Goal: Task Accomplishment & Management: Manage account settings

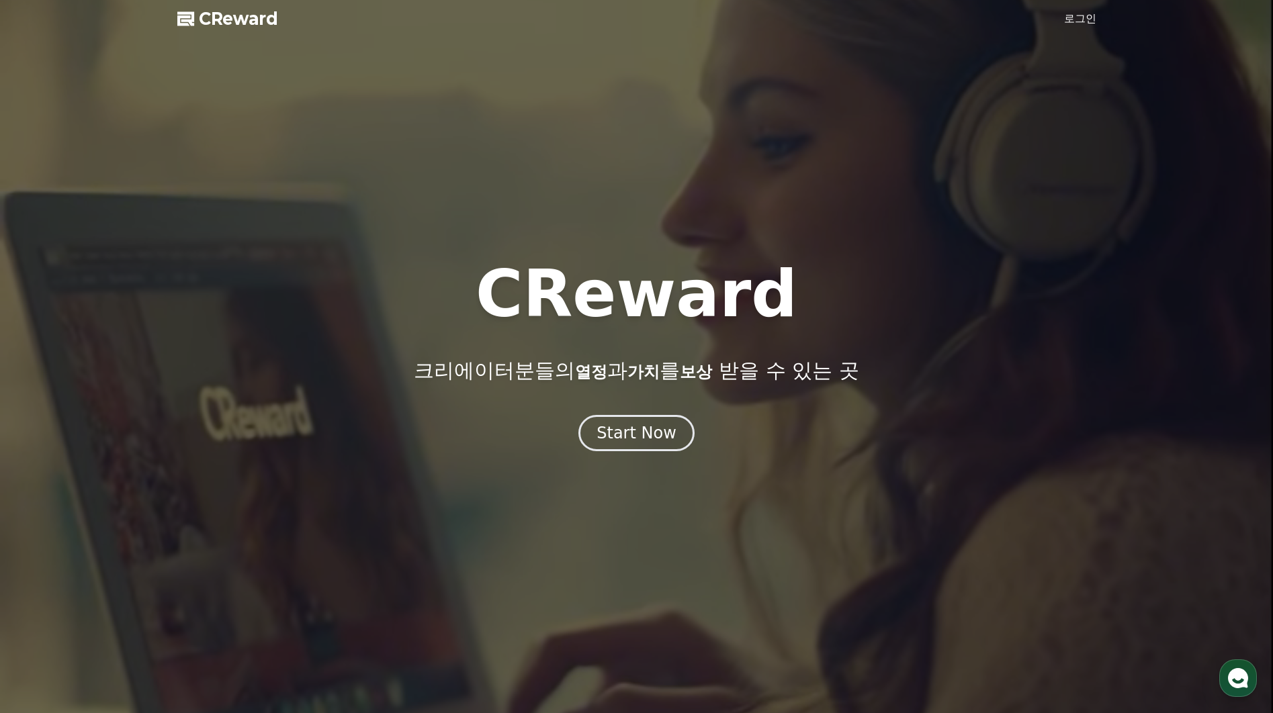
click at [1082, 12] on link "로그인" at bounding box center [1080, 19] width 32 height 16
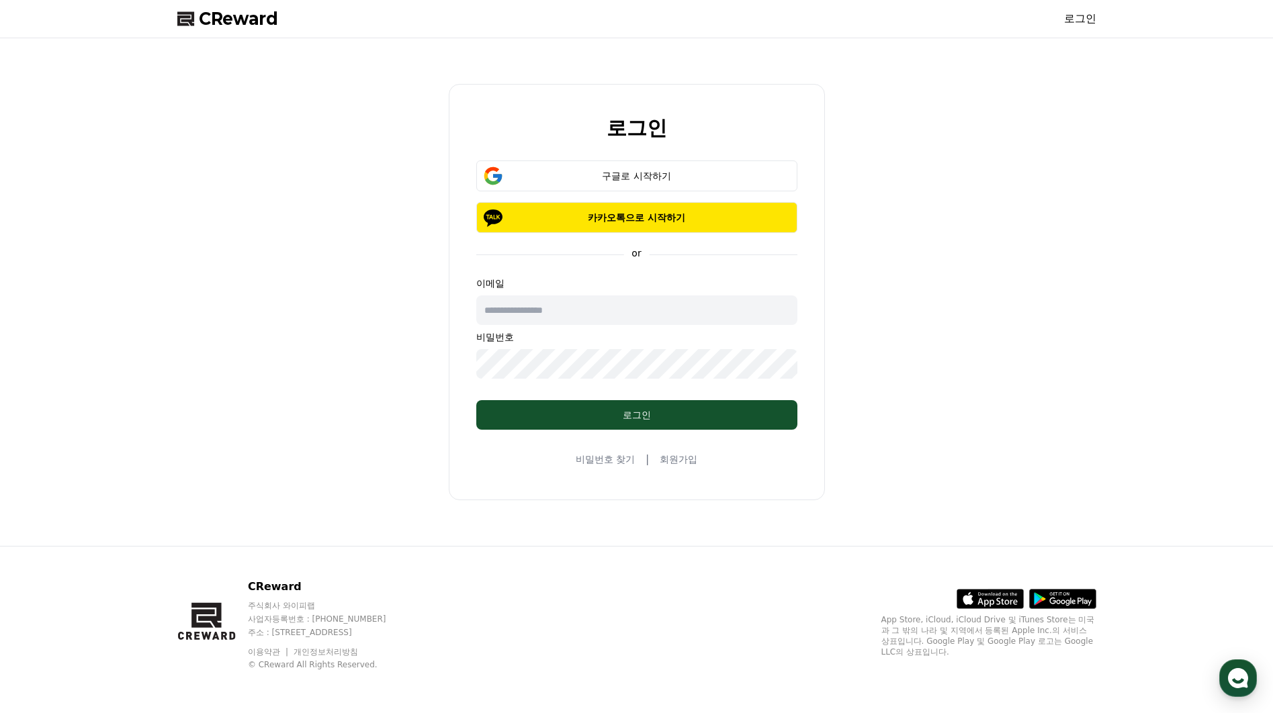
click at [568, 319] on input "text" at bounding box center [636, 311] width 321 height 30
type input "**********"
click at [708, 404] on button "로그인" at bounding box center [636, 415] width 321 height 30
click at [659, 187] on button "구글로 시작하기" at bounding box center [636, 176] width 321 height 31
click at [630, 212] on p "카카오톡으로 시작하기" at bounding box center [637, 217] width 282 height 13
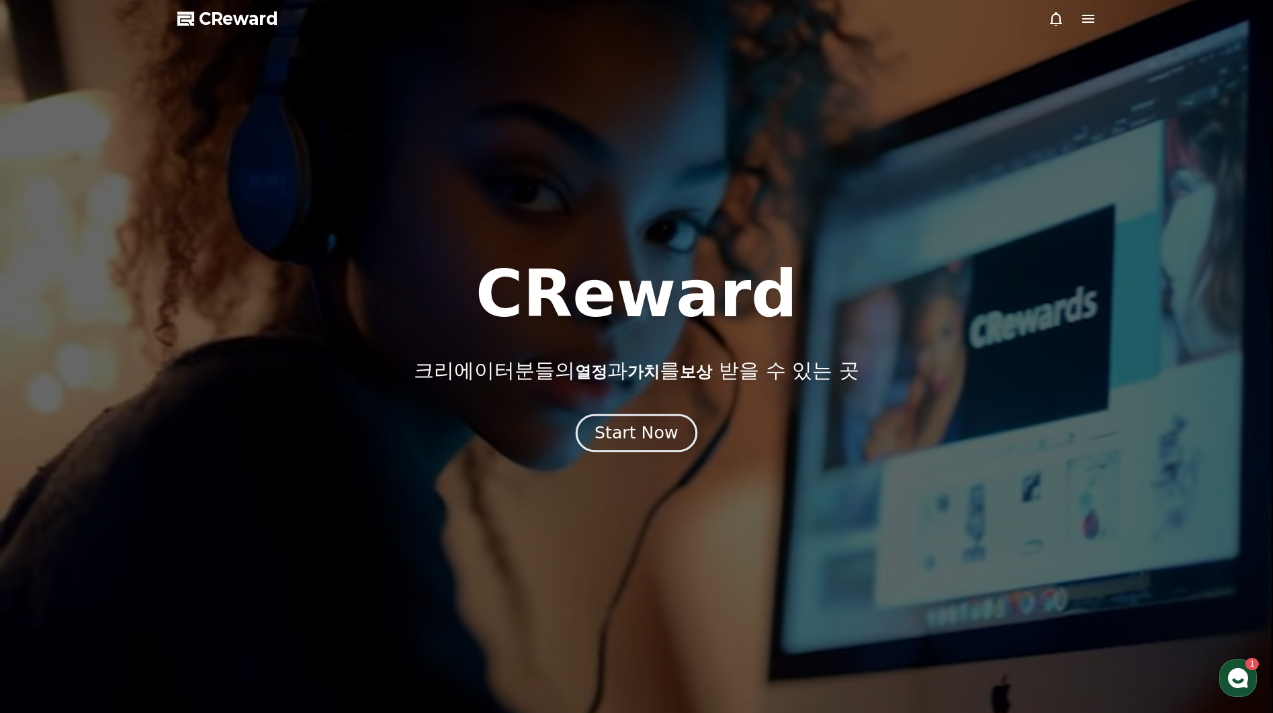
click at [643, 433] on div "Start Now" at bounding box center [635, 433] width 83 height 23
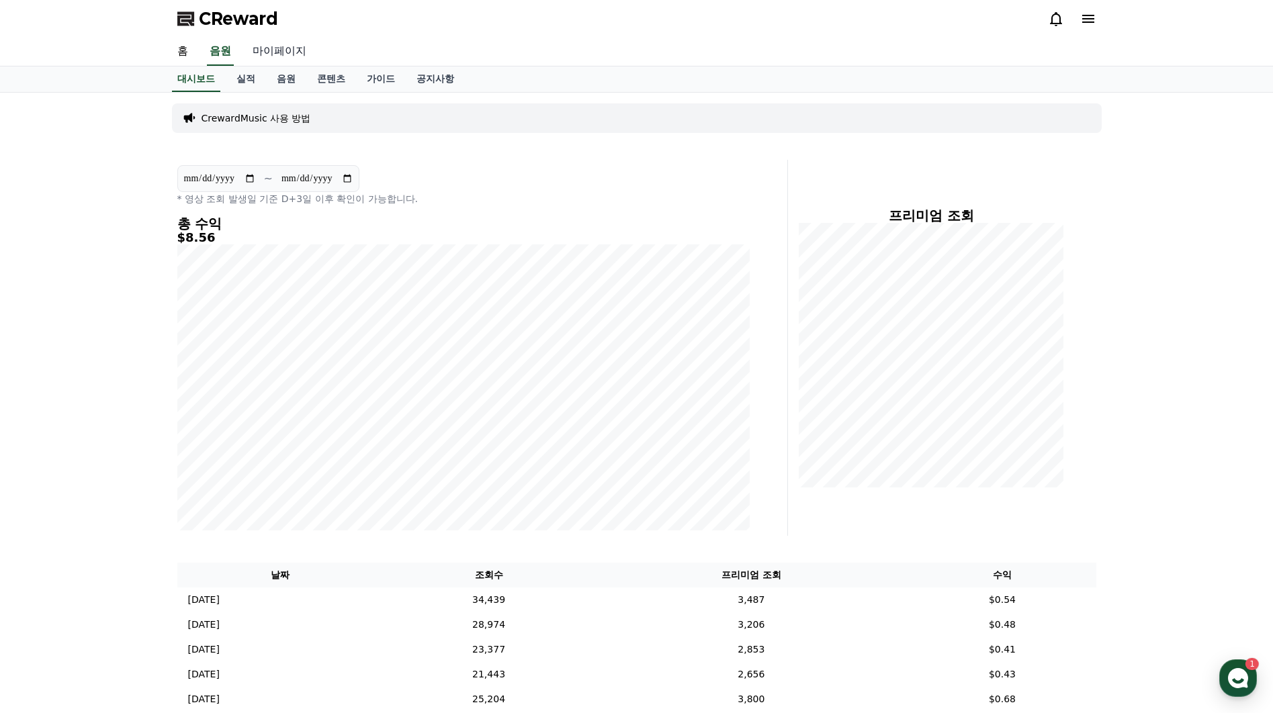
click at [279, 52] on link "마이페이지" at bounding box center [279, 52] width 75 height 28
select select "**********"
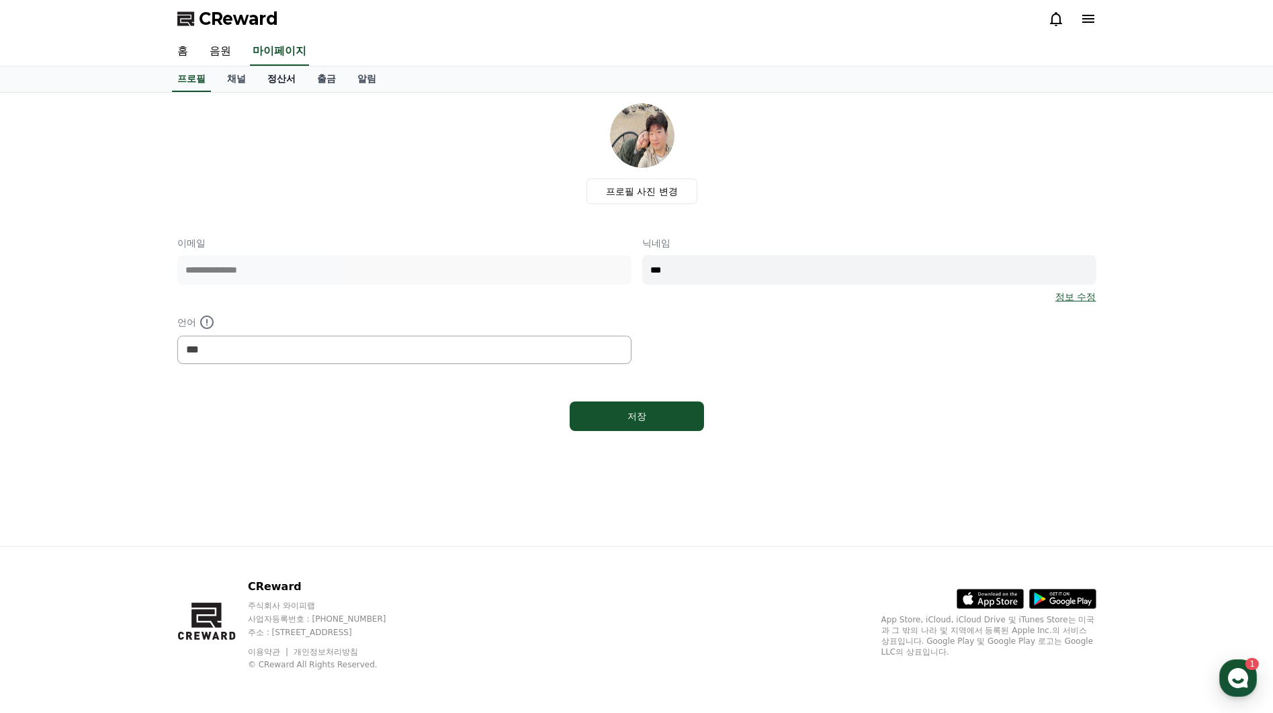
click at [277, 78] on link "정산서" at bounding box center [282, 79] width 50 height 26
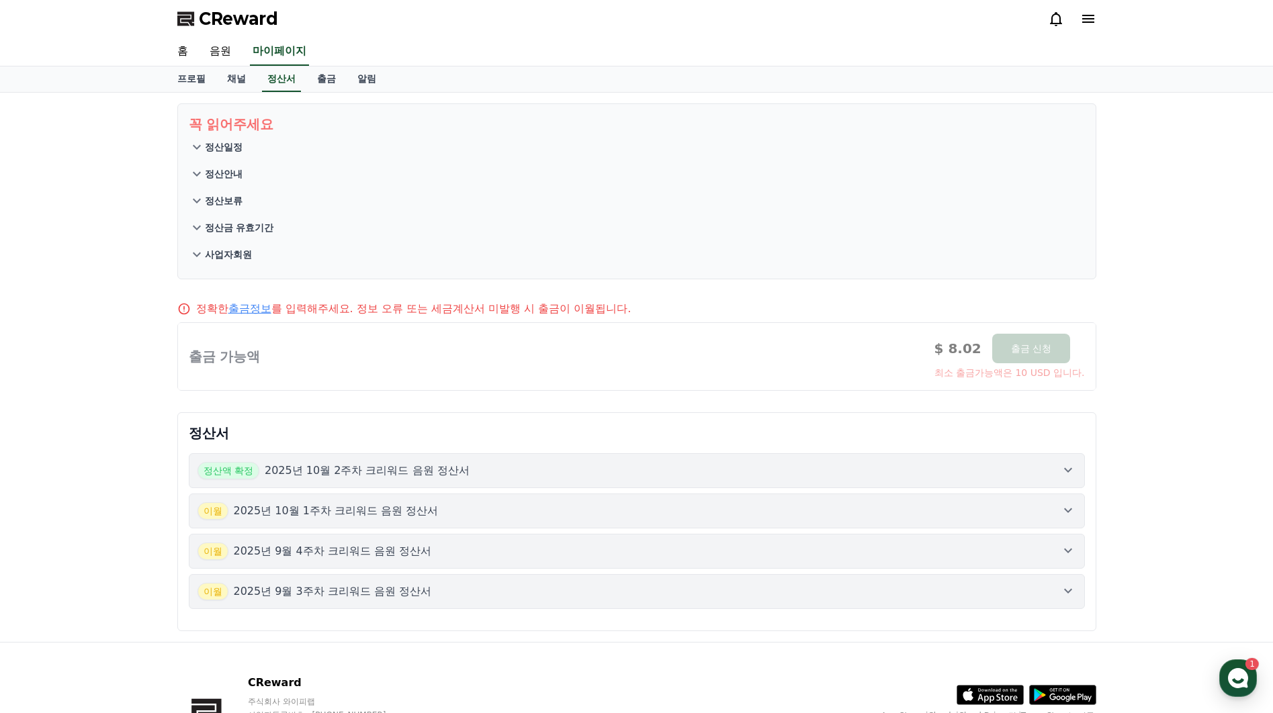
click at [208, 140] on p "정산일정" at bounding box center [224, 146] width 38 height 13
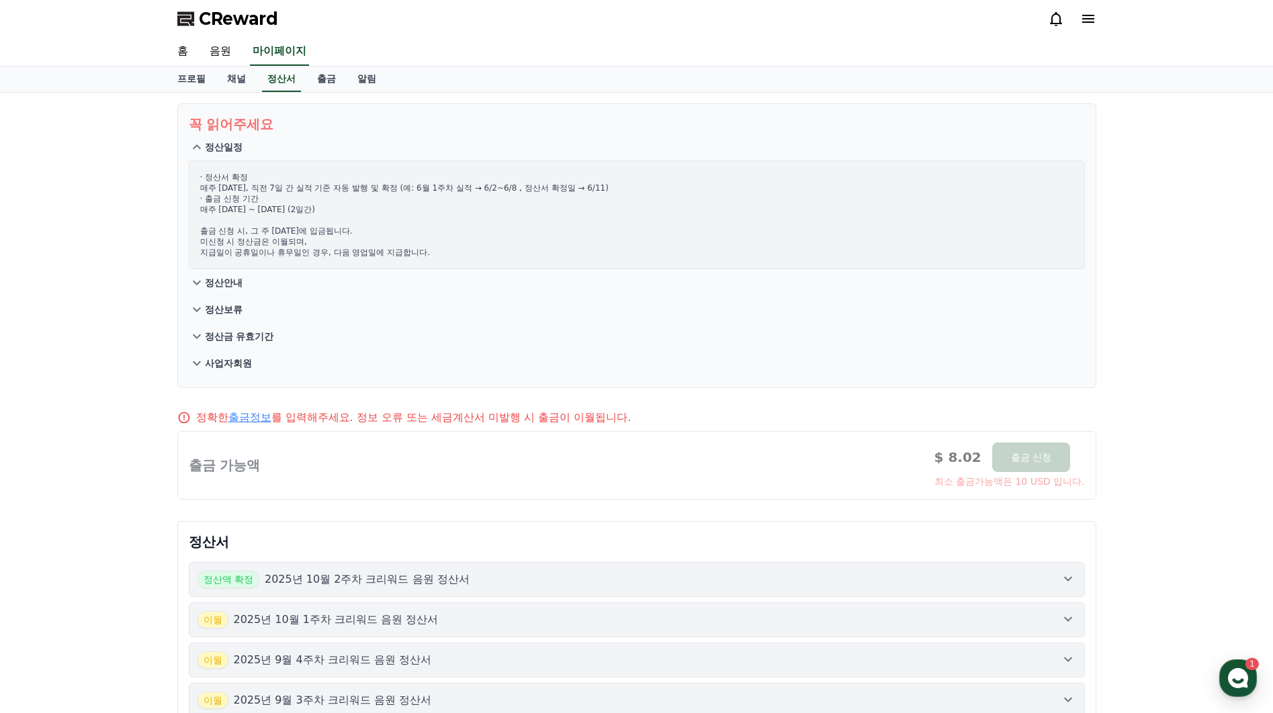
click at [230, 292] on button "정산안내" at bounding box center [637, 282] width 896 height 27
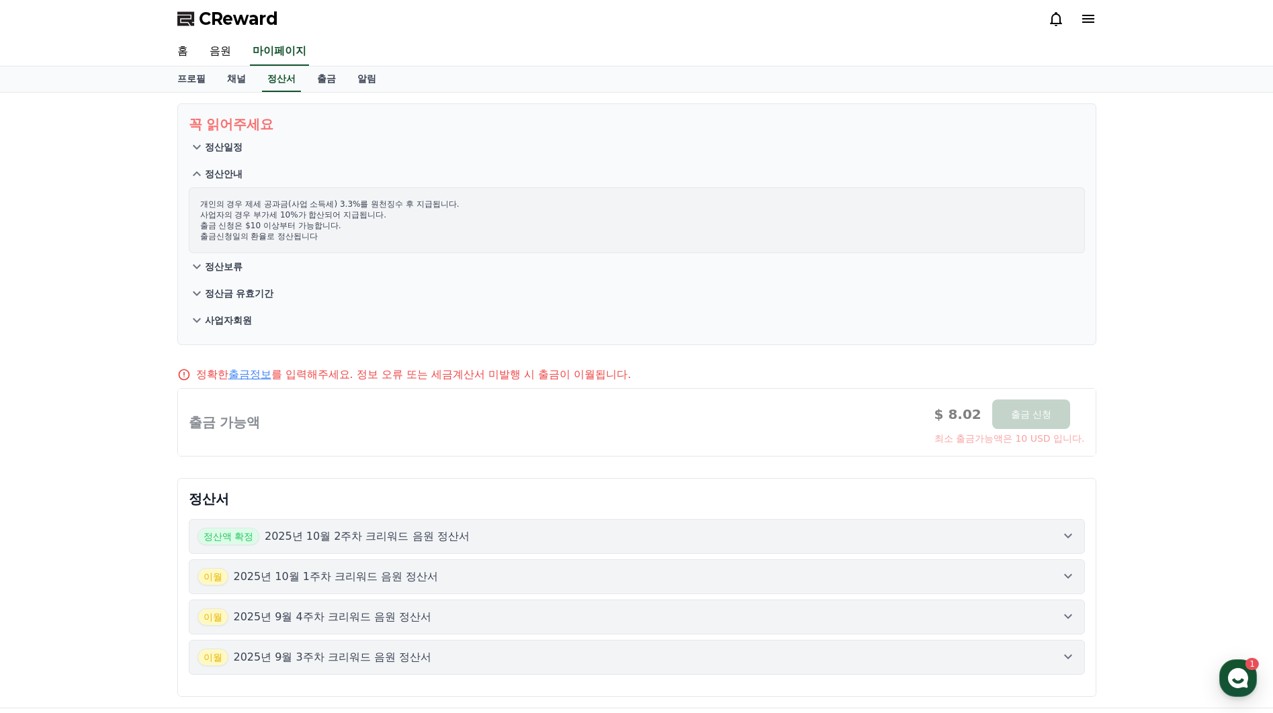
click at [242, 269] on button "정산보류" at bounding box center [637, 266] width 896 height 27
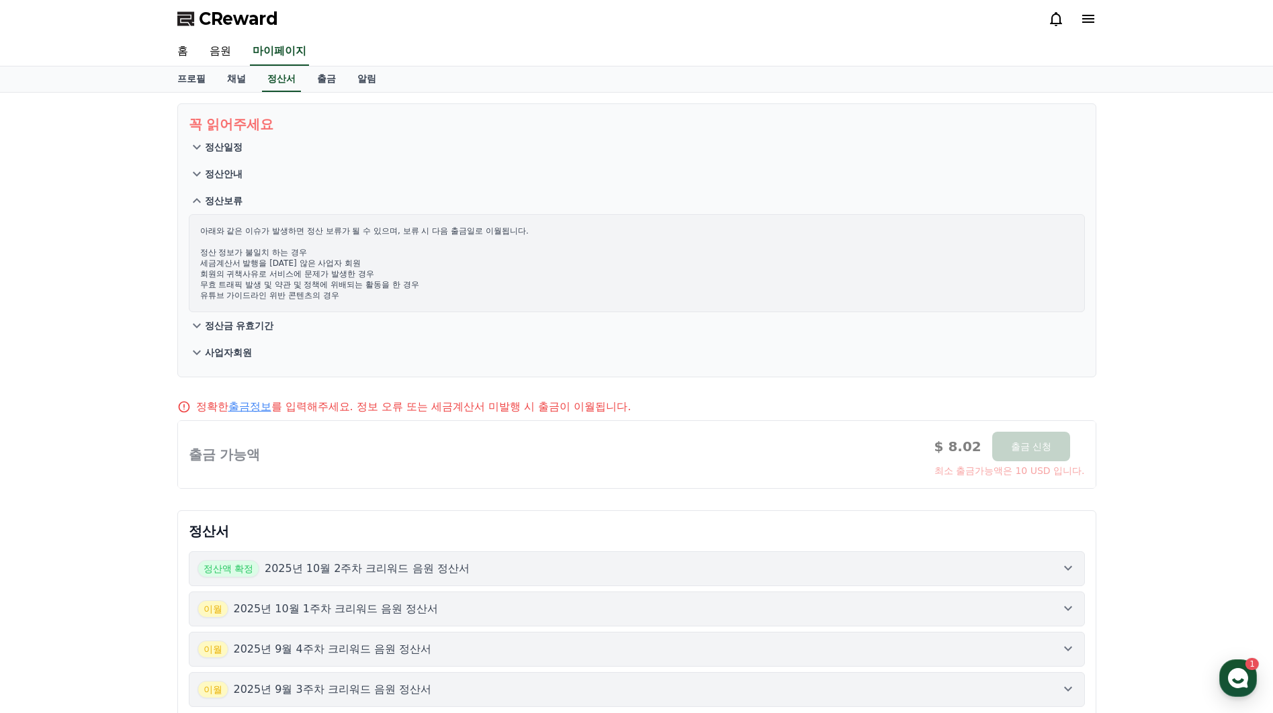
click at [218, 328] on p "정산금 유효기간" at bounding box center [239, 325] width 69 height 13
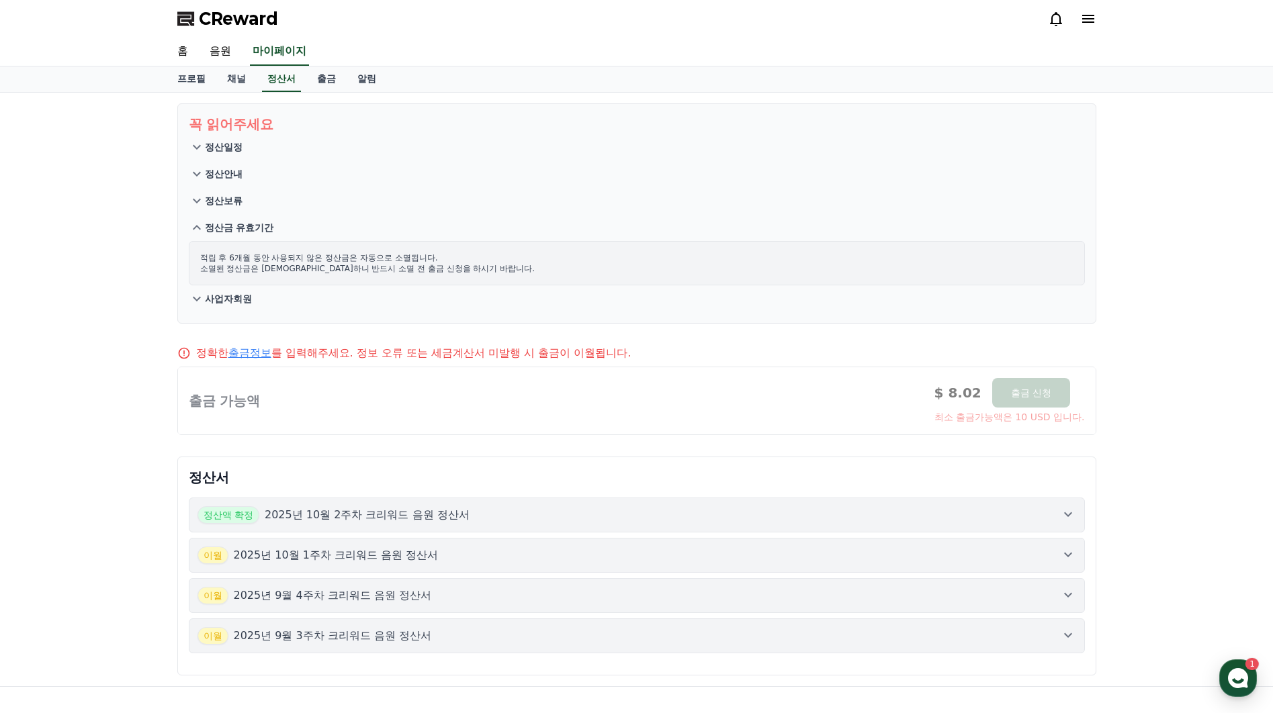
click at [233, 308] on button "사업자회원" at bounding box center [637, 298] width 896 height 27
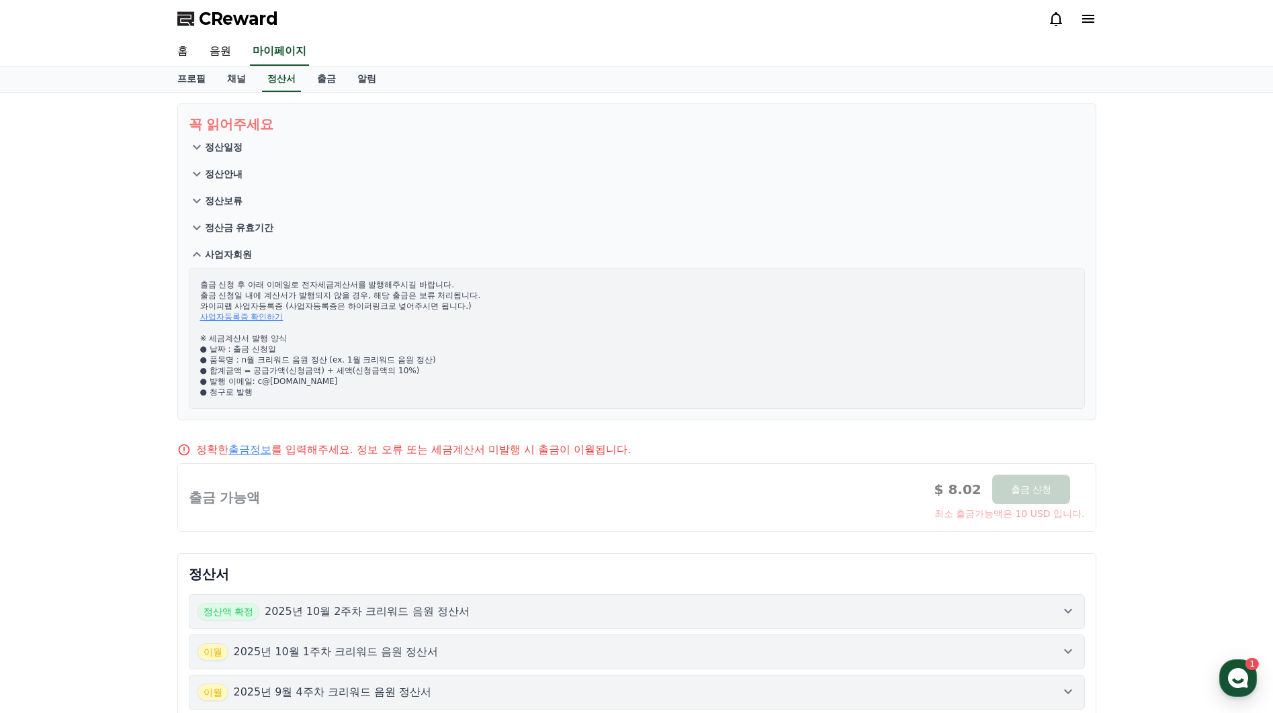
click at [212, 156] on button "정산일정" at bounding box center [637, 147] width 896 height 27
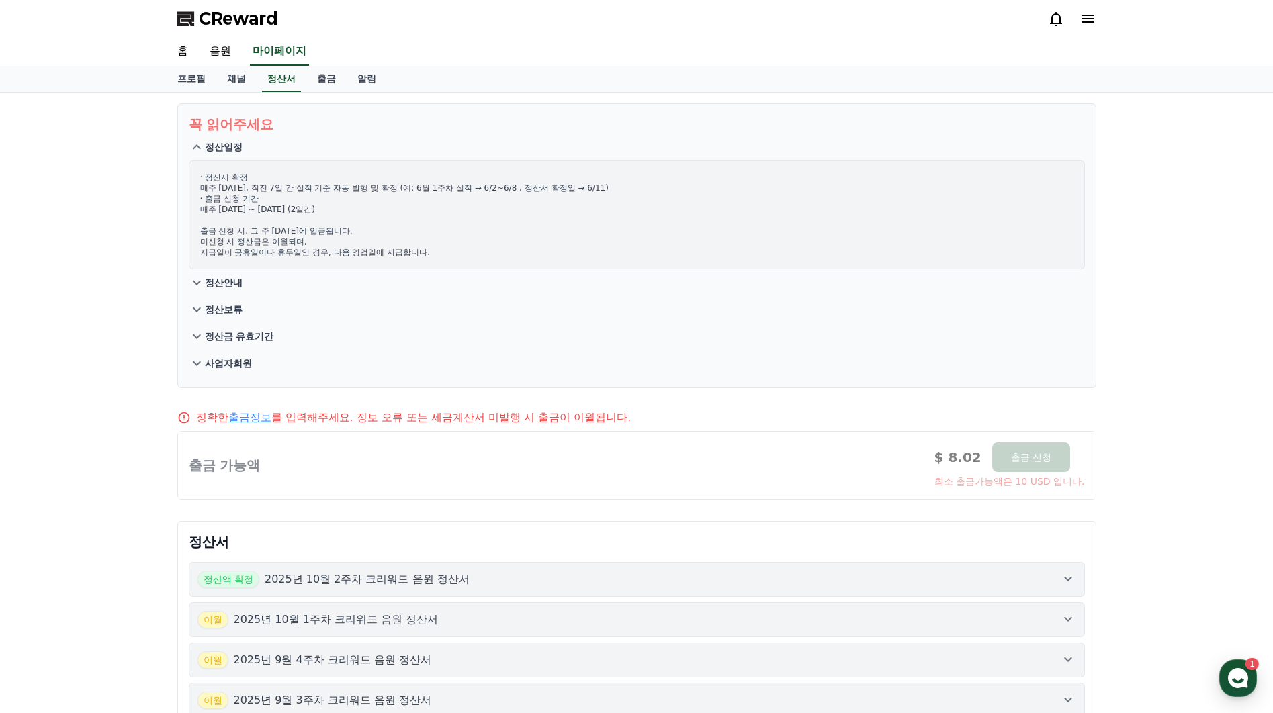
click at [199, 145] on icon at bounding box center [197, 147] width 16 height 16
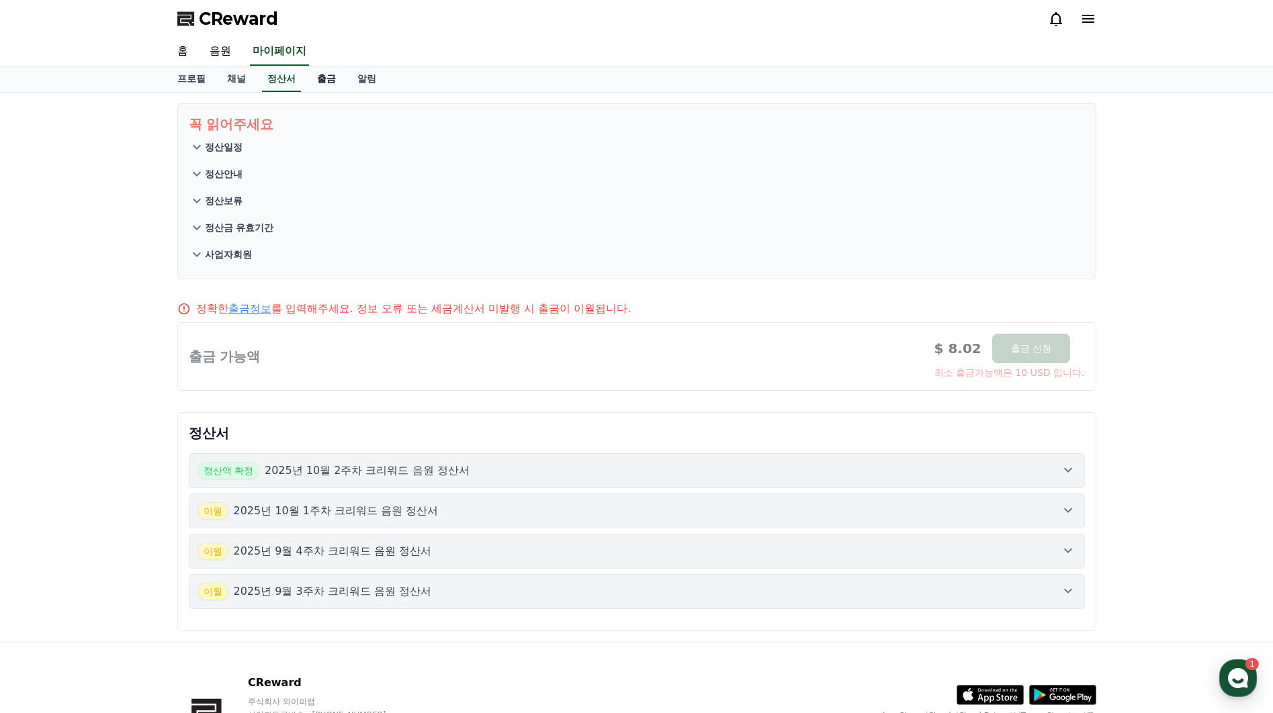
click at [315, 76] on link "출금" at bounding box center [326, 79] width 40 height 26
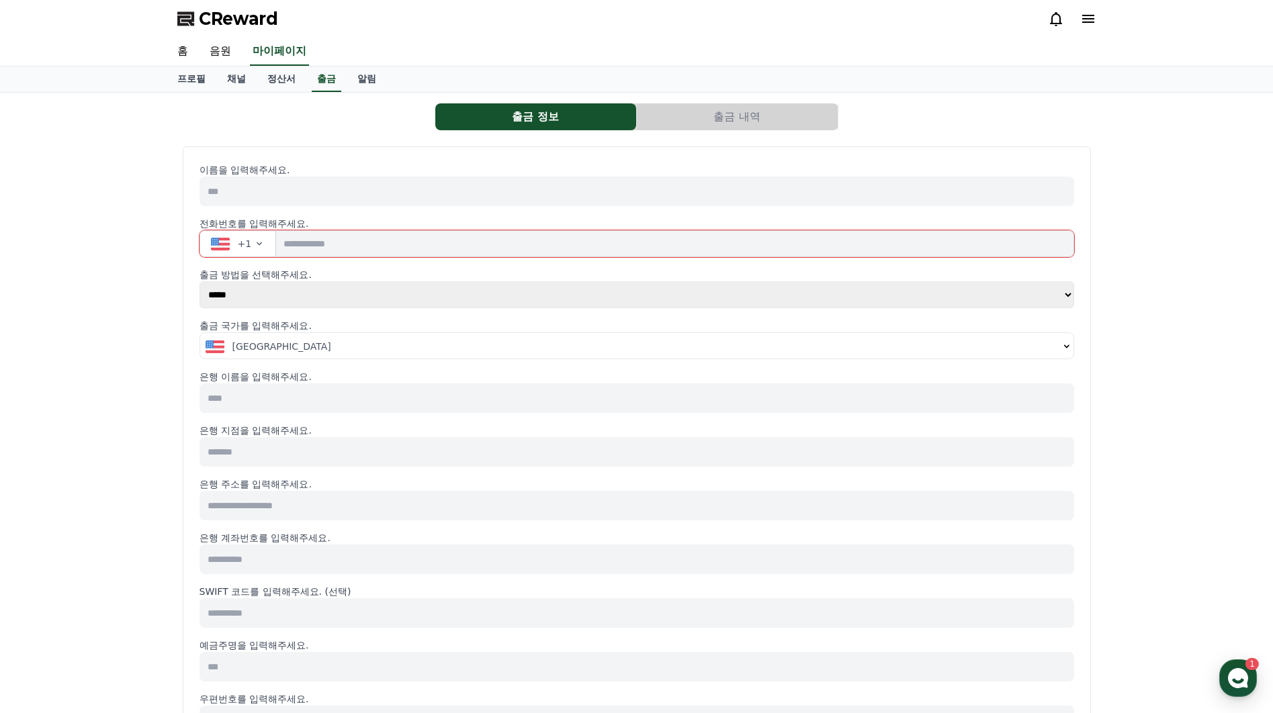
click at [263, 246] on button "+1" at bounding box center [237, 243] width 77 height 27
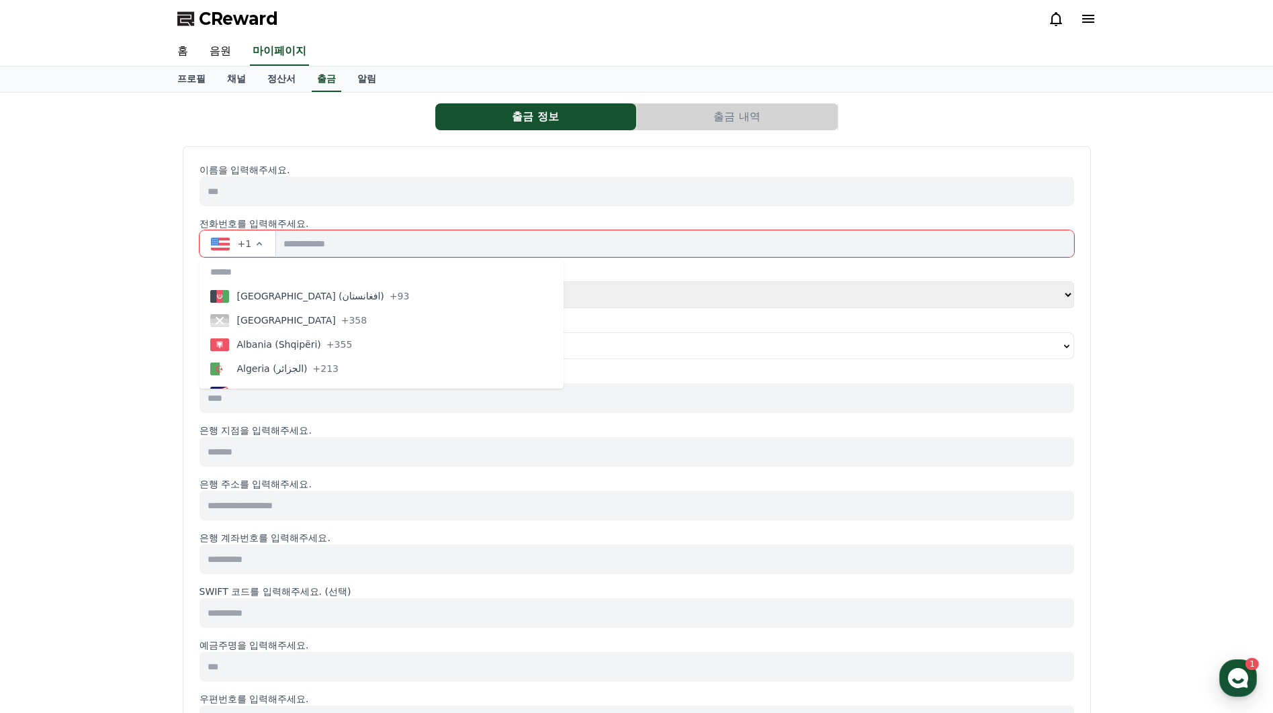
click at [244, 277] on input "text" at bounding box center [381, 272] width 364 height 24
type input "*****"
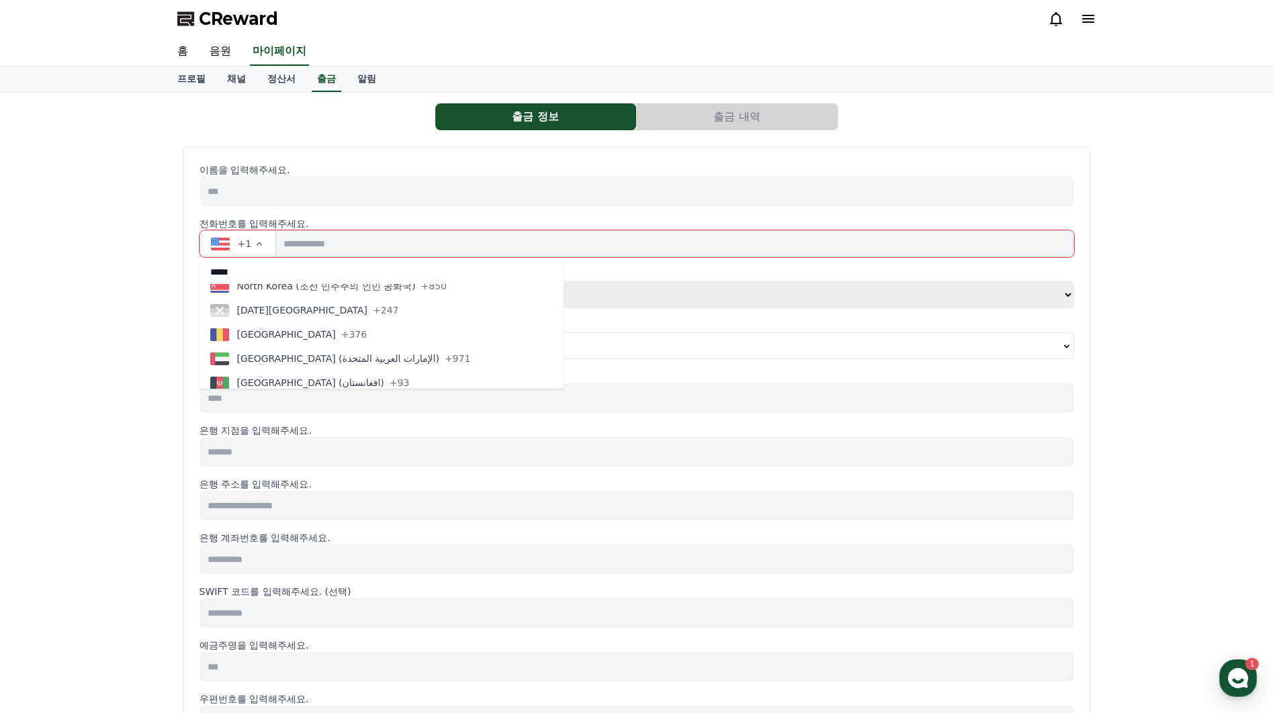
scroll to position [26, 0]
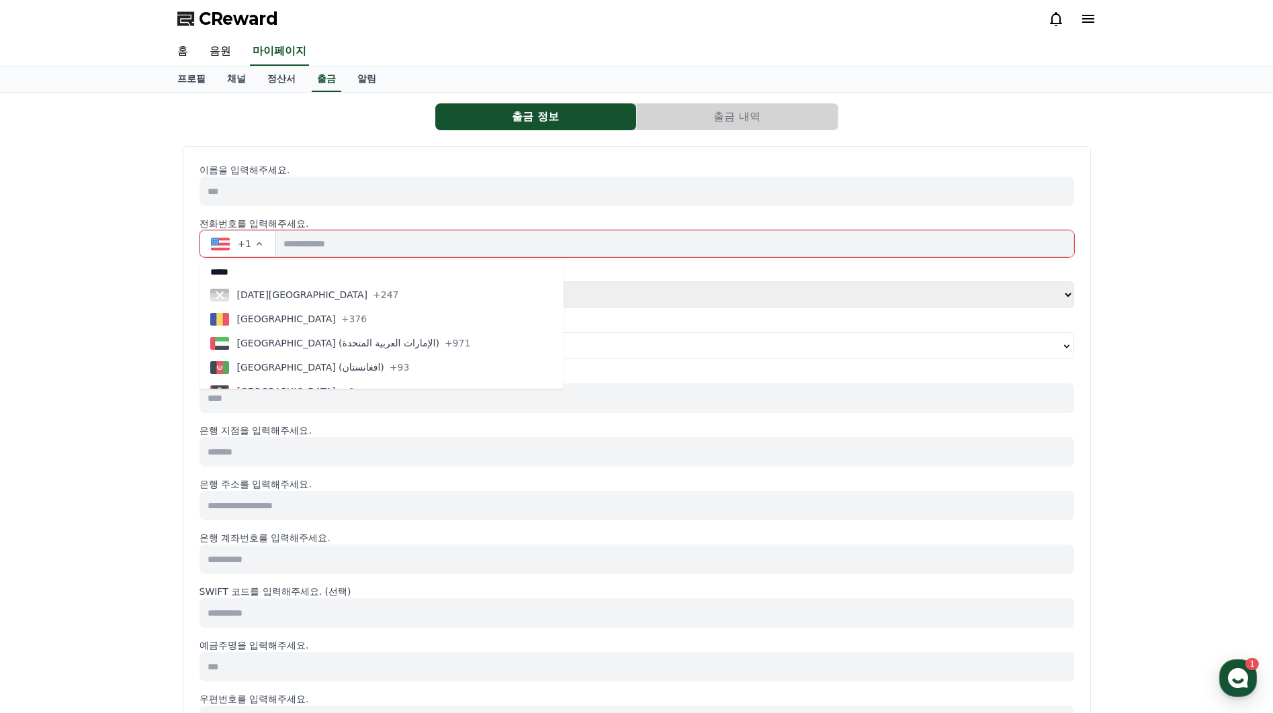
click at [104, 317] on div "출금 정보 출금 내역 이름을 입력해주세요. 전화번호를 입력해주세요. +1 ***** [GEOGRAPHIC_DATA] (조선 민주주의 인민 공화…" at bounding box center [636, 630] width 1273 height 1075
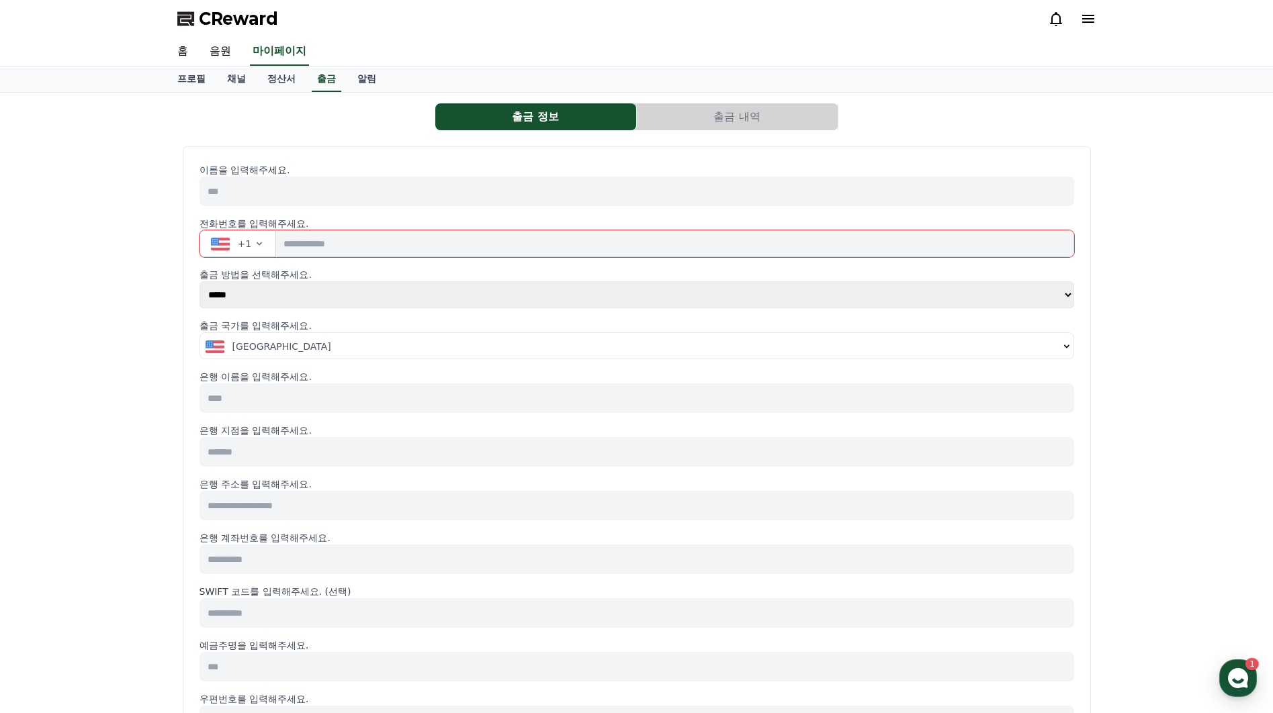
click at [263, 347] on span "[GEOGRAPHIC_DATA]" at bounding box center [281, 346] width 99 height 13
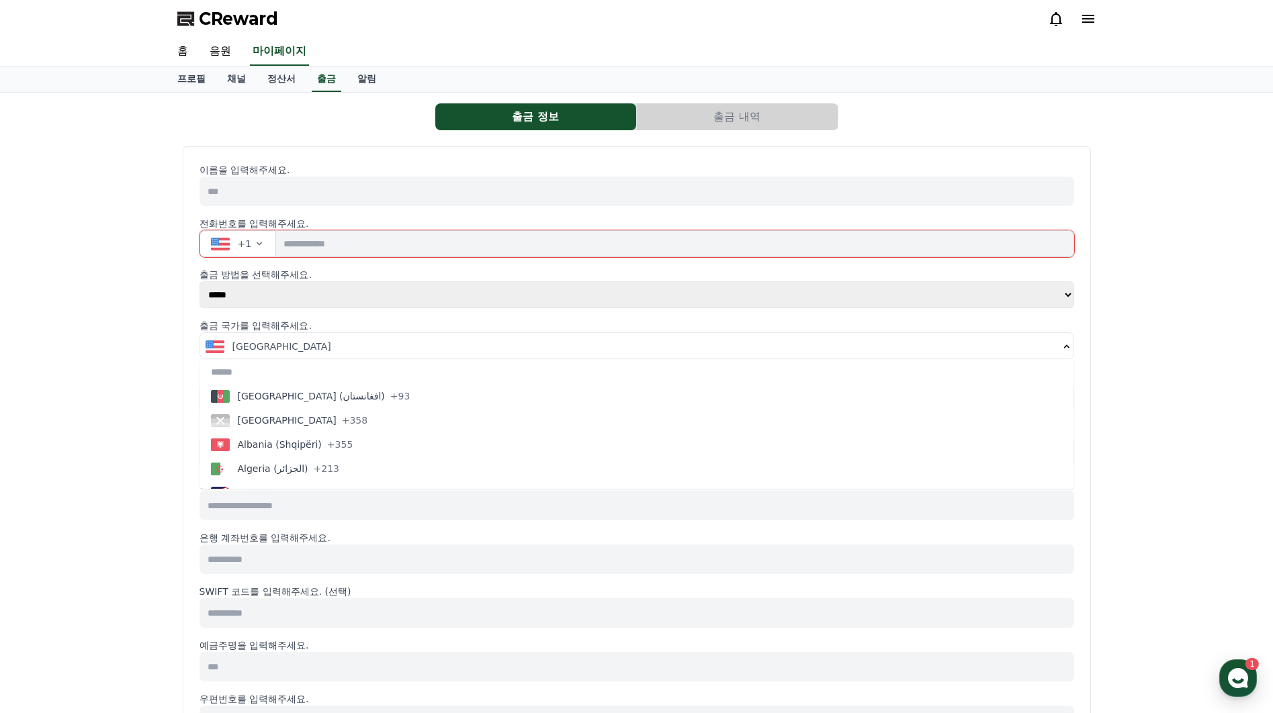
click at [287, 376] on input "text" at bounding box center [636, 372] width 873 height 24
type input "*"
click at [87, 408] on div "출금 정보 출금 내역 이름을 입력해주세요. 전화번호를 입력해주세요. +1 출금 방법을 선택해주세요. ***** *** 출금 국가를 입력해주세요…" at bounding box center [636, 630] width 1273 height 1075
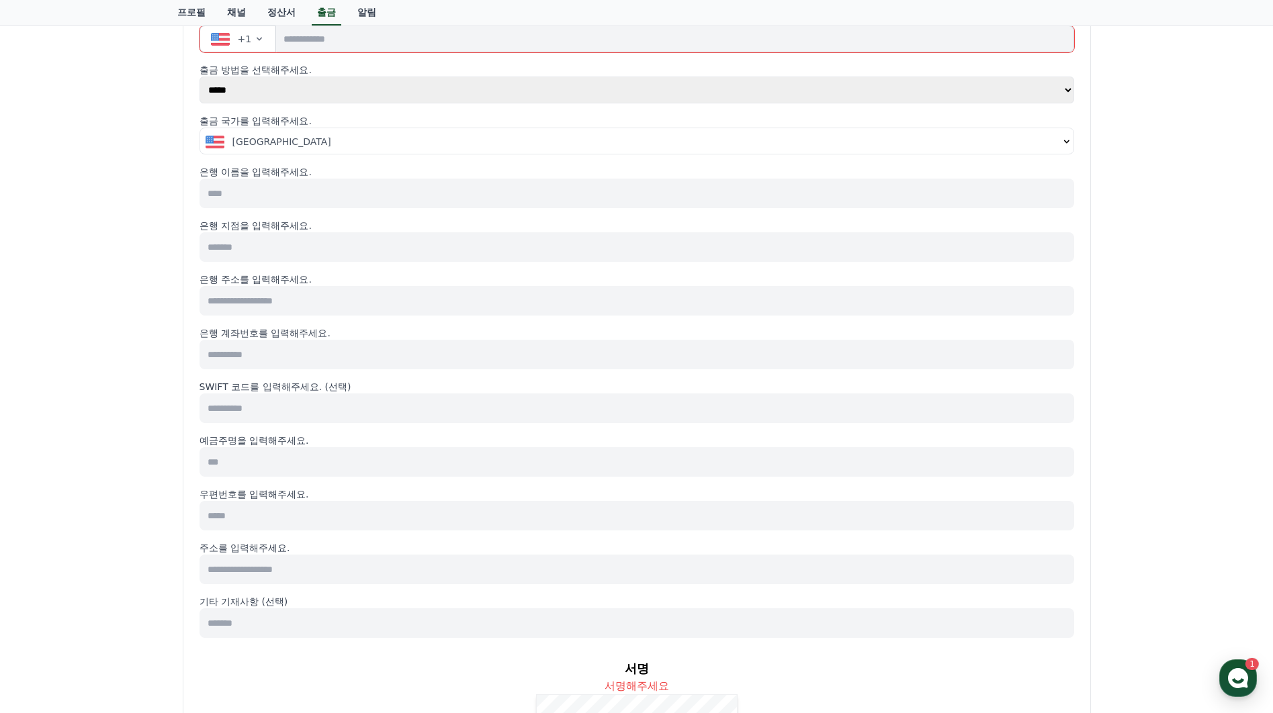
scroll to position [0, 0]
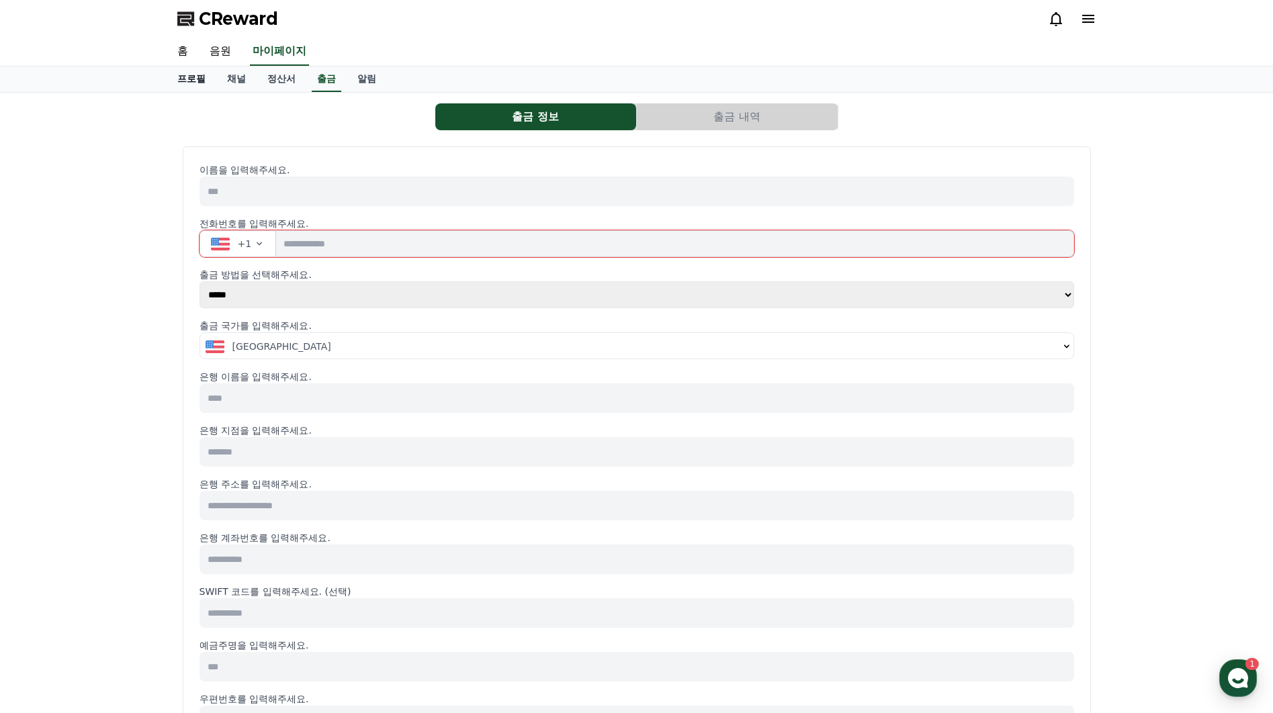
click at [193, 80] on link "프로필" at bounding box center [192, 79] width 50 height 26
select select "**********"
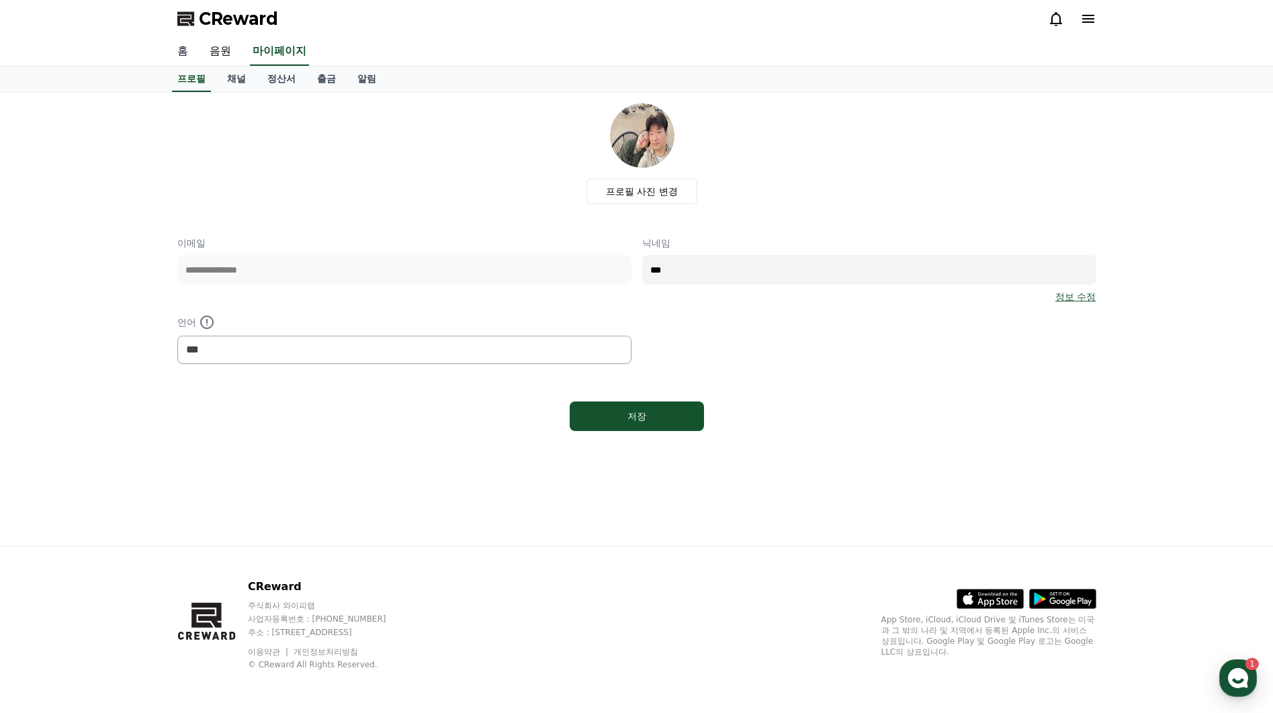
click at [173, 49] on link "홈" at bounding box center [183, 52] width 32 height 28
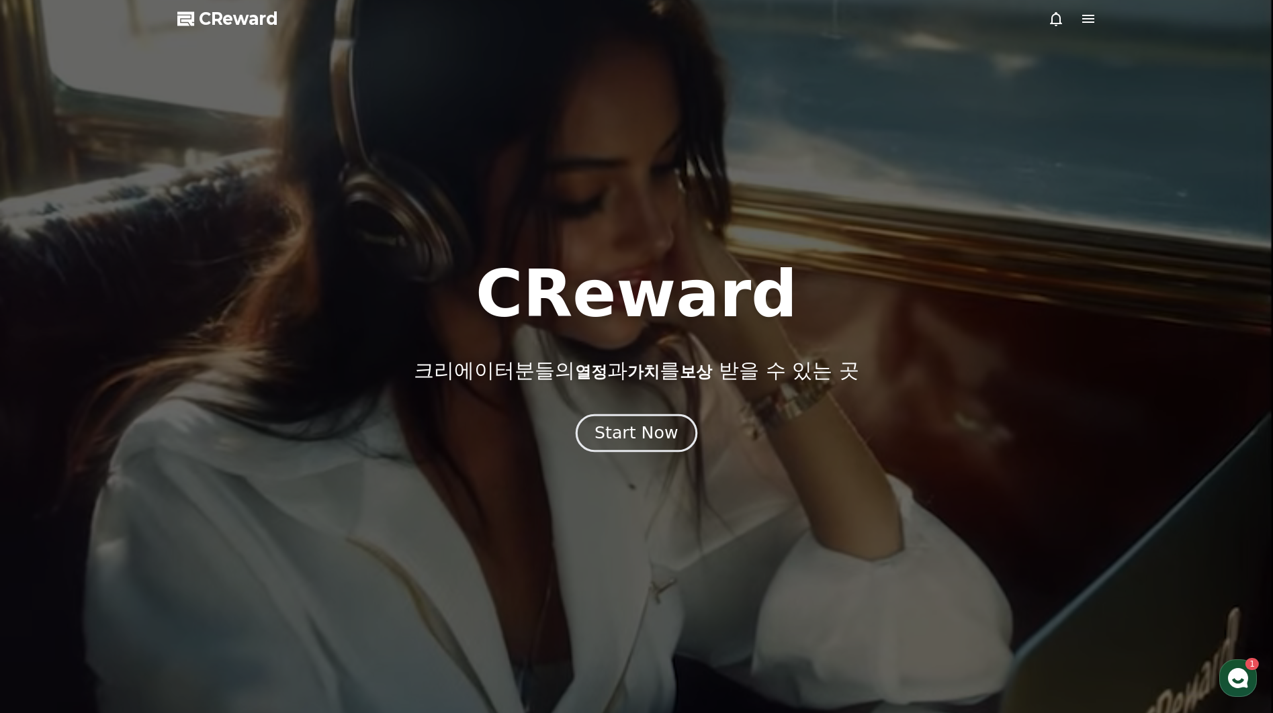
click at [664, 433] on div "Start Now" at bounding box center [635, 433] width 83 height 23
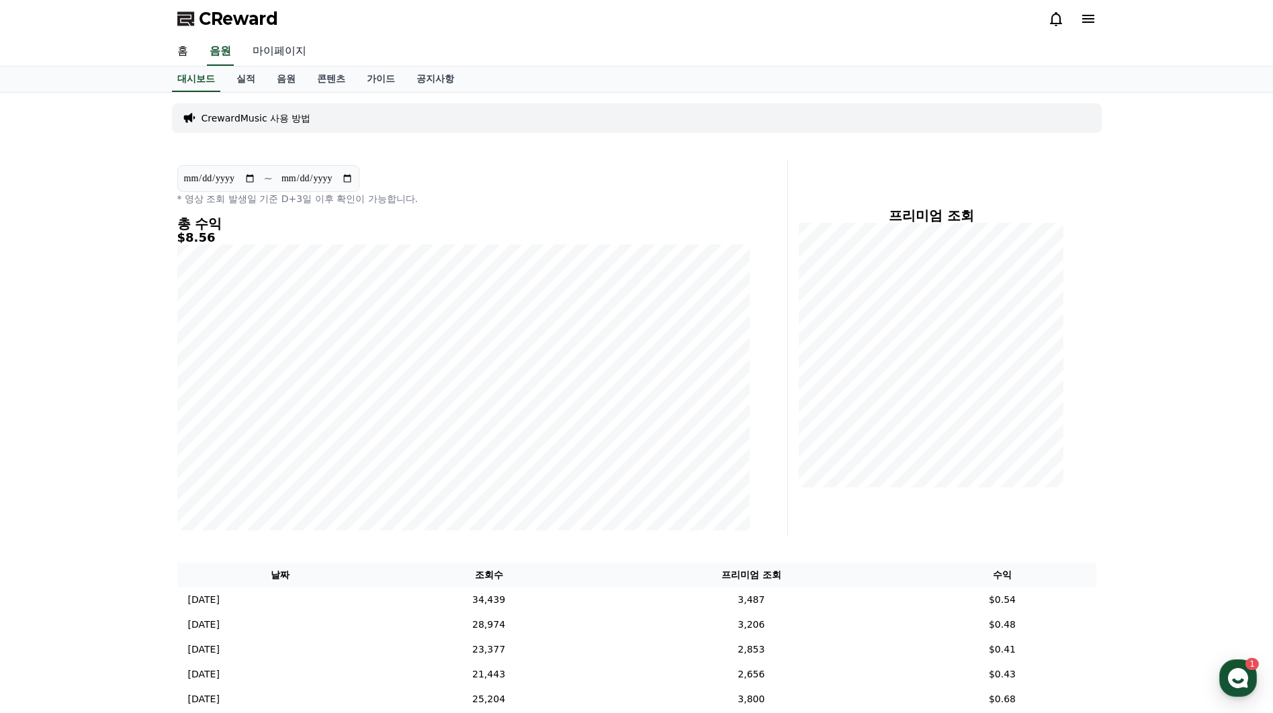
click at [269, 52] on link "마이페이지" at bounding box center [279, 52] width 75 height 28
select select "**********"
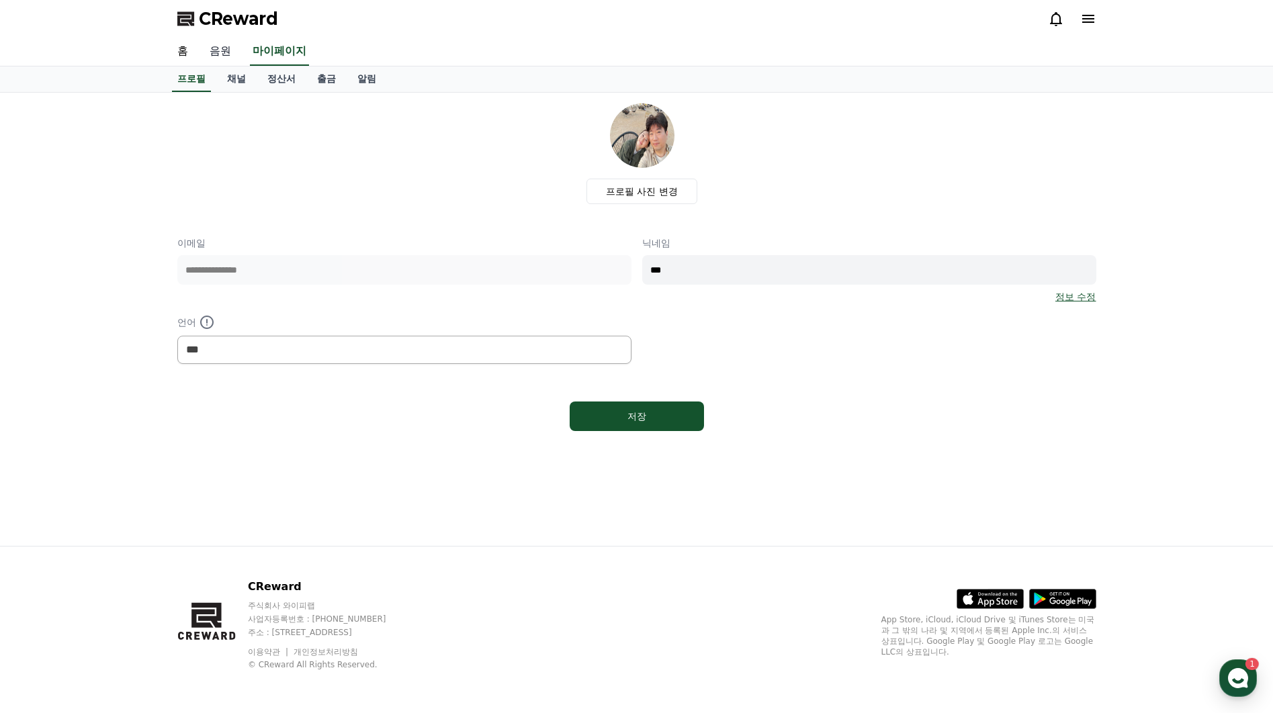
click at [226, 49] on link "음원" at bounding box center [220, 52] width 43 height 28
click at [212, 49] on link "음원" at bounding box center [220, 52] width 27 height 28
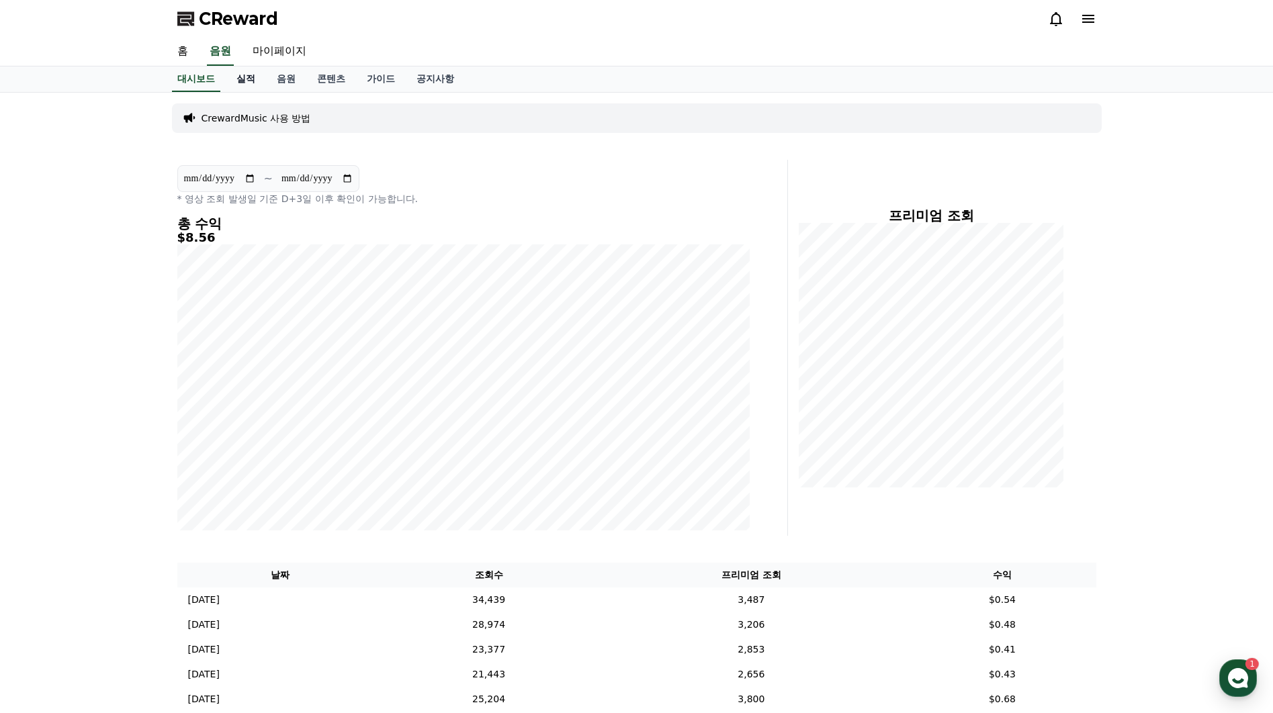
click at [242, 83] on link "실적" at bounding box center [246, 79] width 40 height 26
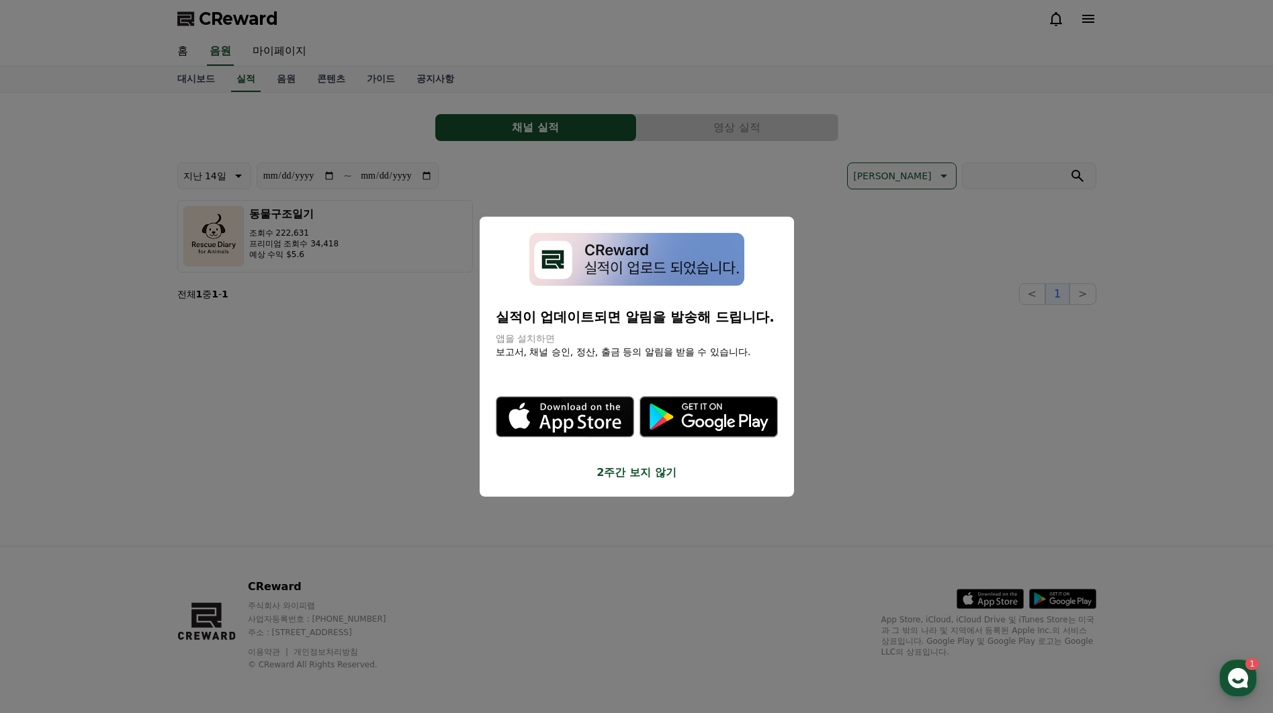
click at [684, 255] on img "modal" at bounding box center [636, 259] width 215 height 53
click at [645, 478] on button "2주간 보지 않기" at bounding box center [637, 472] width 282 height 16
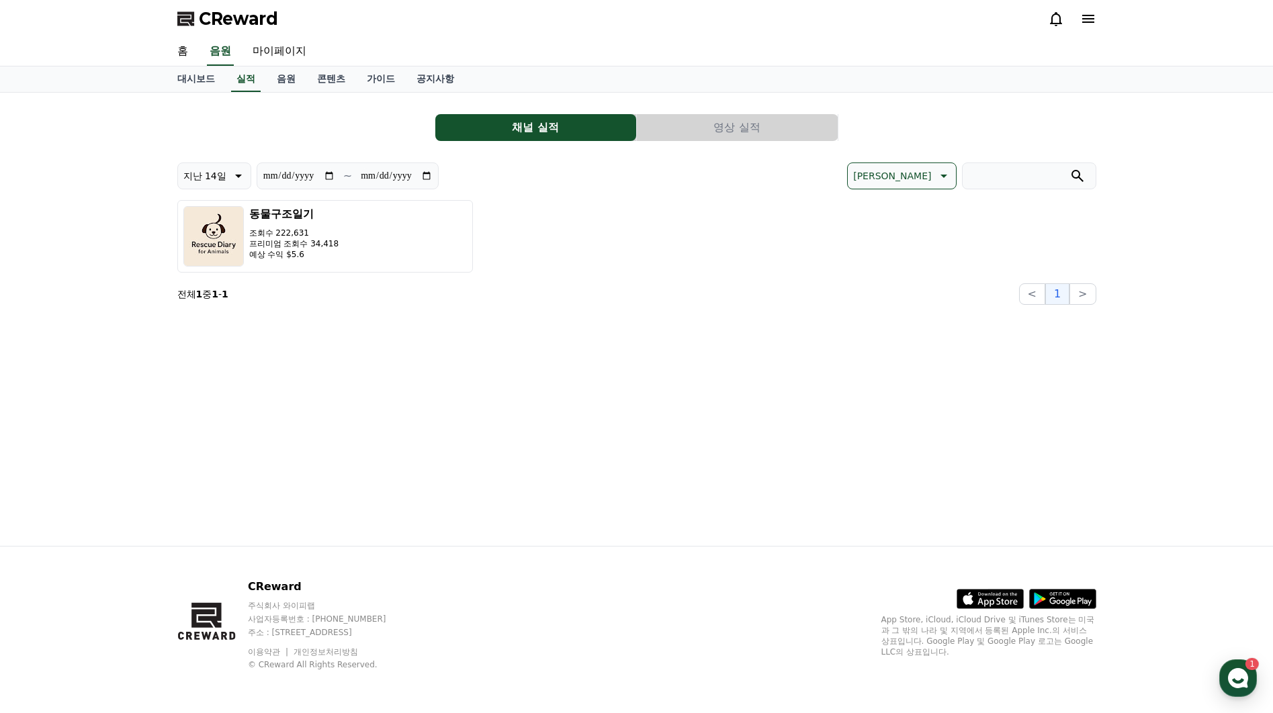
click at [229, 178] on icon at bounding box center [237, 176] width 16 height 16
click at [224, 321] on button "지난 30일" at bounding box center [205, 315] width 54 height 30
click at [224, 180] on button "지난 30일" at bounding box center [214, 176] width 74 height 27
click at [209, 361] on button "지난 90일" at bounding box center [205, 350] width 54 height 30
type input "**********"
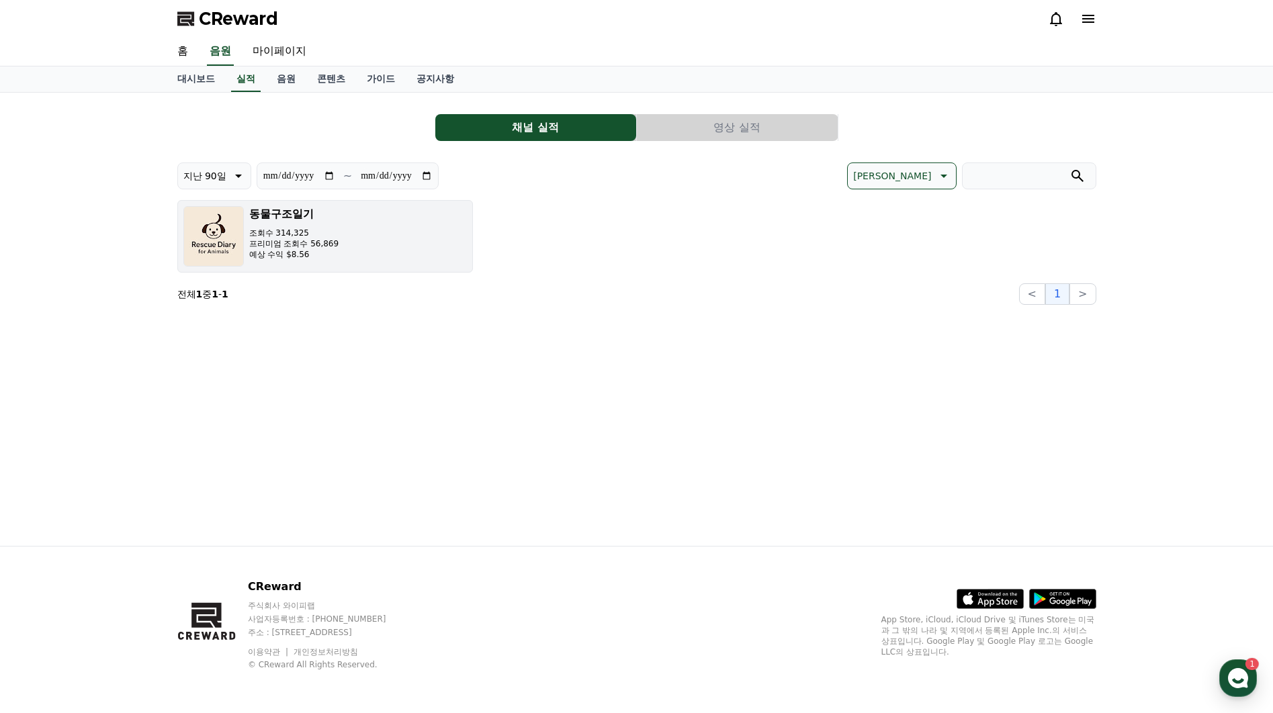
click at [398, 239] on button "동물구조일기 조회수 314,325 프리미엄 조회수 56,869 예상 수익 $8.56" at bounding box center [325, 236] width 296 height 73
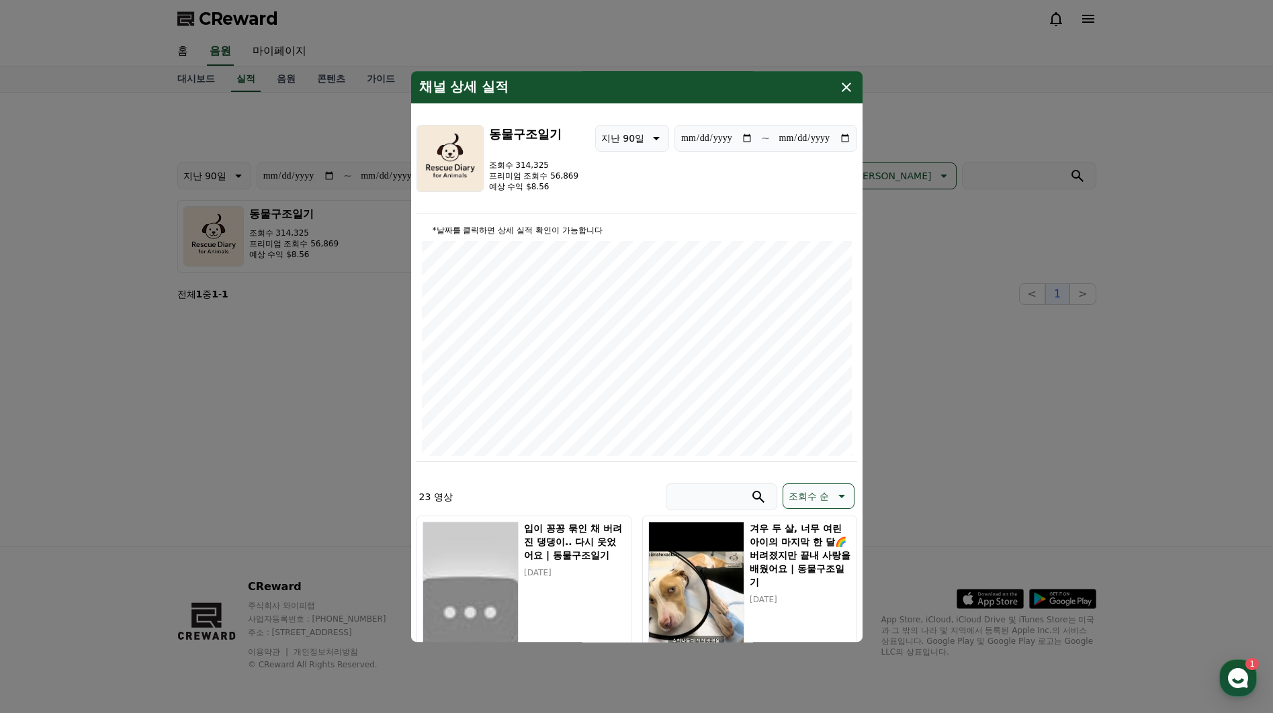
click at [850, 89] on icon "modal" at bounding box center [846, 87] width 16 height 16
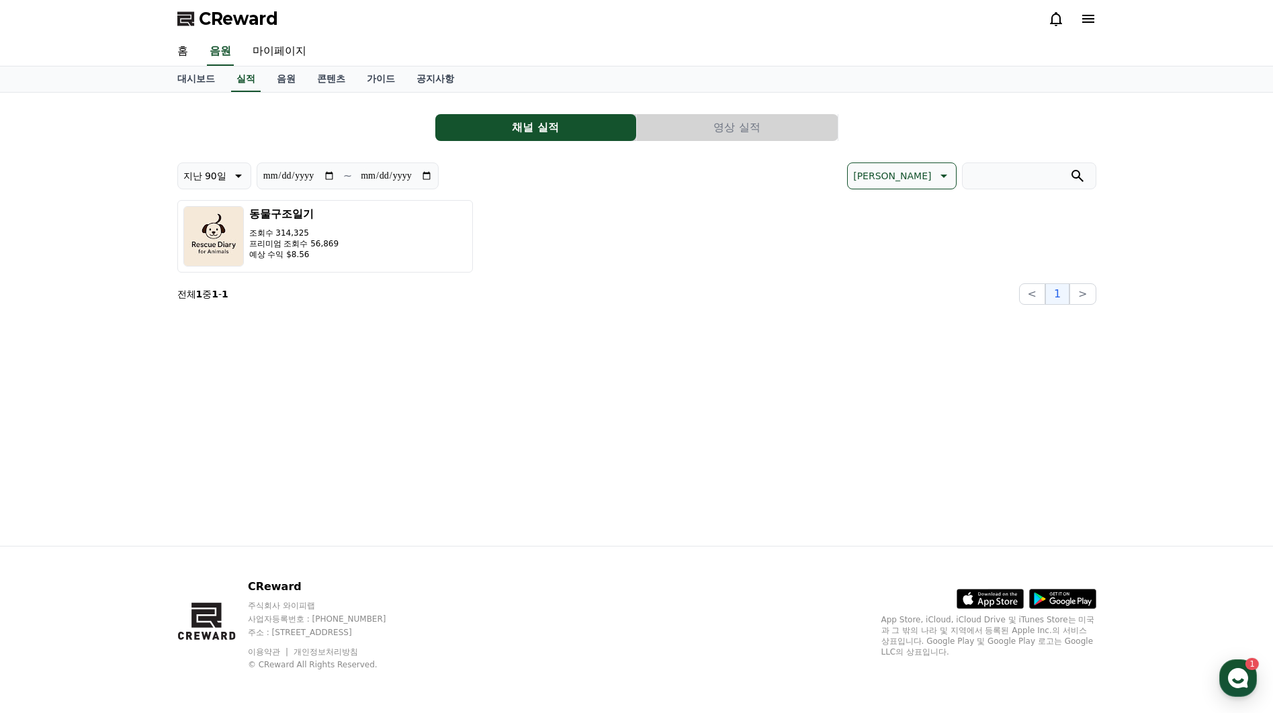
click at [748, 136] on button "영상 실적" at bounding box center [737, 127] width 201 height 27
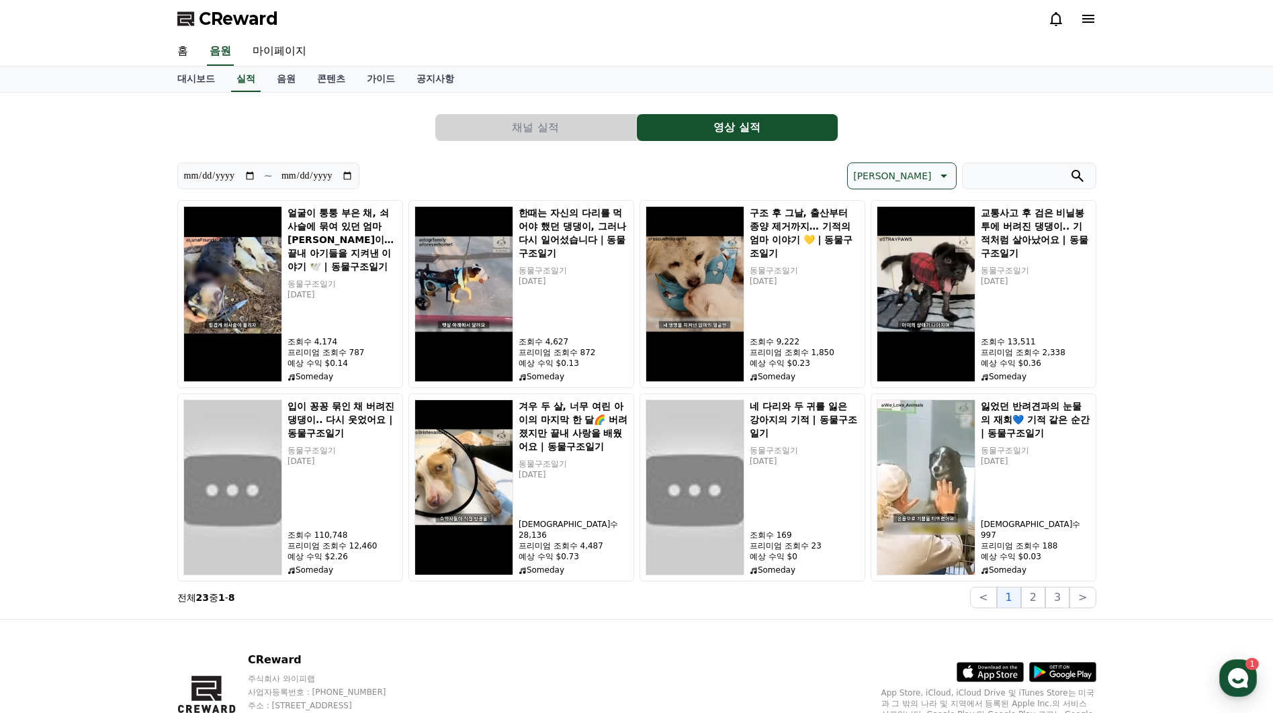
click at [936, 185] on button "[PERSON_NAME]" at bounding box center [901, 176] width 109 height 27
click at [899, 250] on button "조회수 순" at bounding box center [873, 245] width 51 height 30
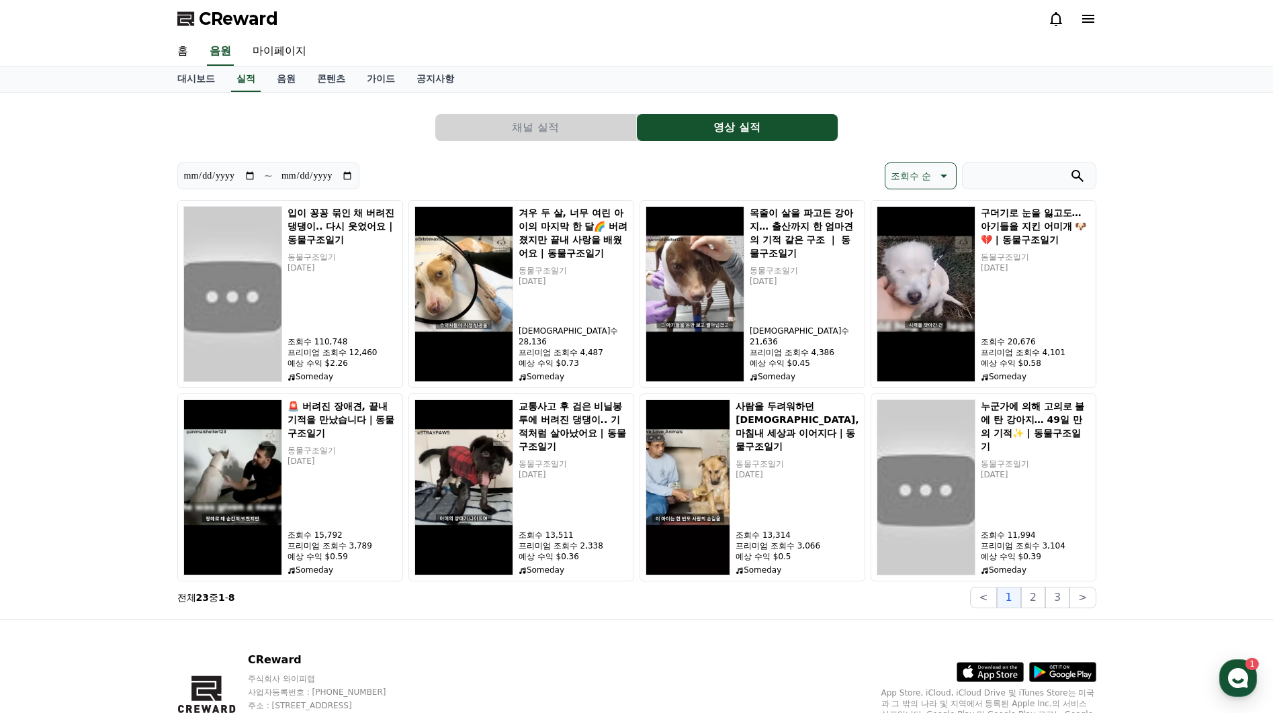
click at [529, 130] on button "채널 실적" at bounding box center [535, 127] width 201 height 27
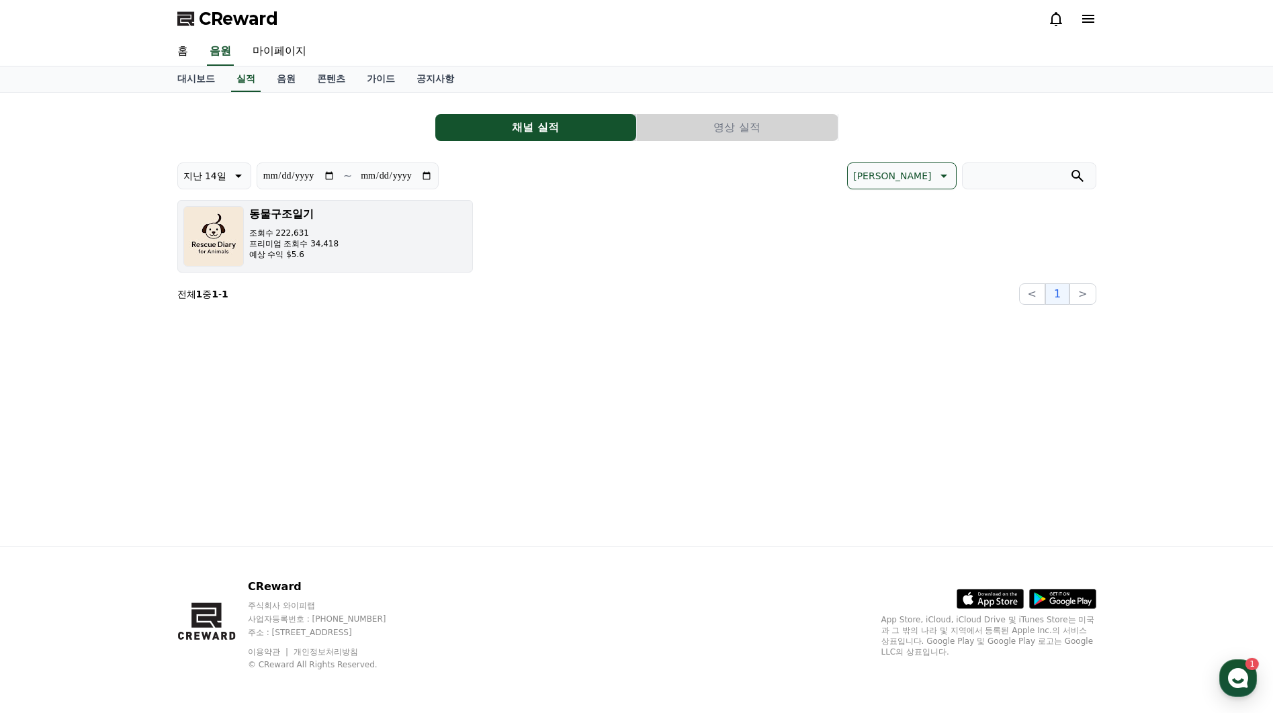
click at [274, 249] on p "예상 수익 $5.6" at bounding box center [294, 254] width 90 height 11
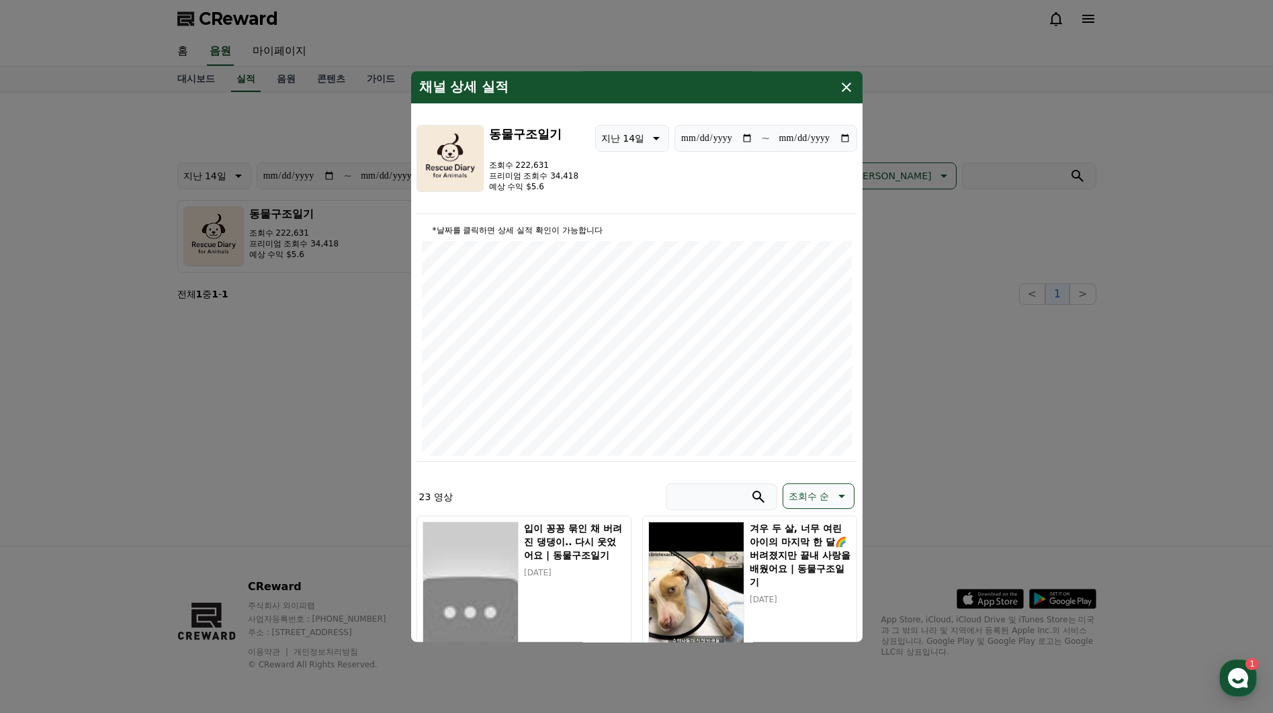
click at [846, 90] on icon "modal" at bounding box center [846, 87] width 16 height 16
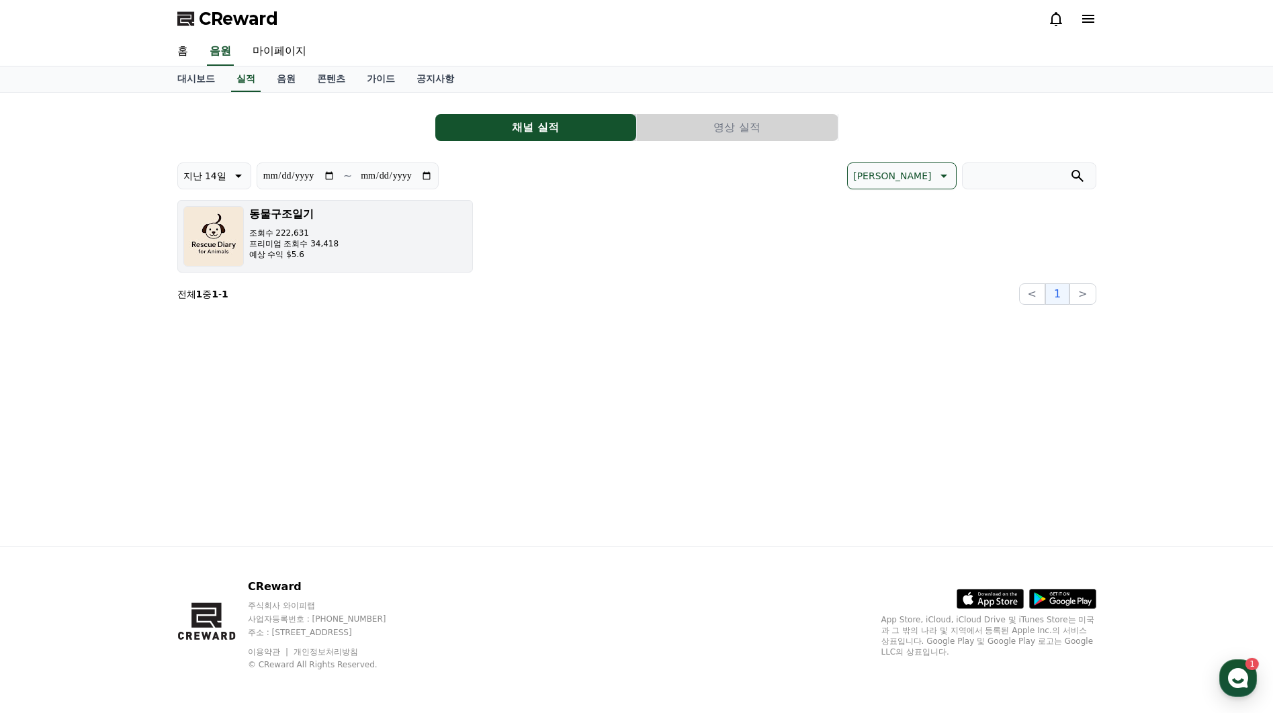
click at [249, 234] on p "조회수 222,631" at bounding box center [294, 233] width 90 height 11
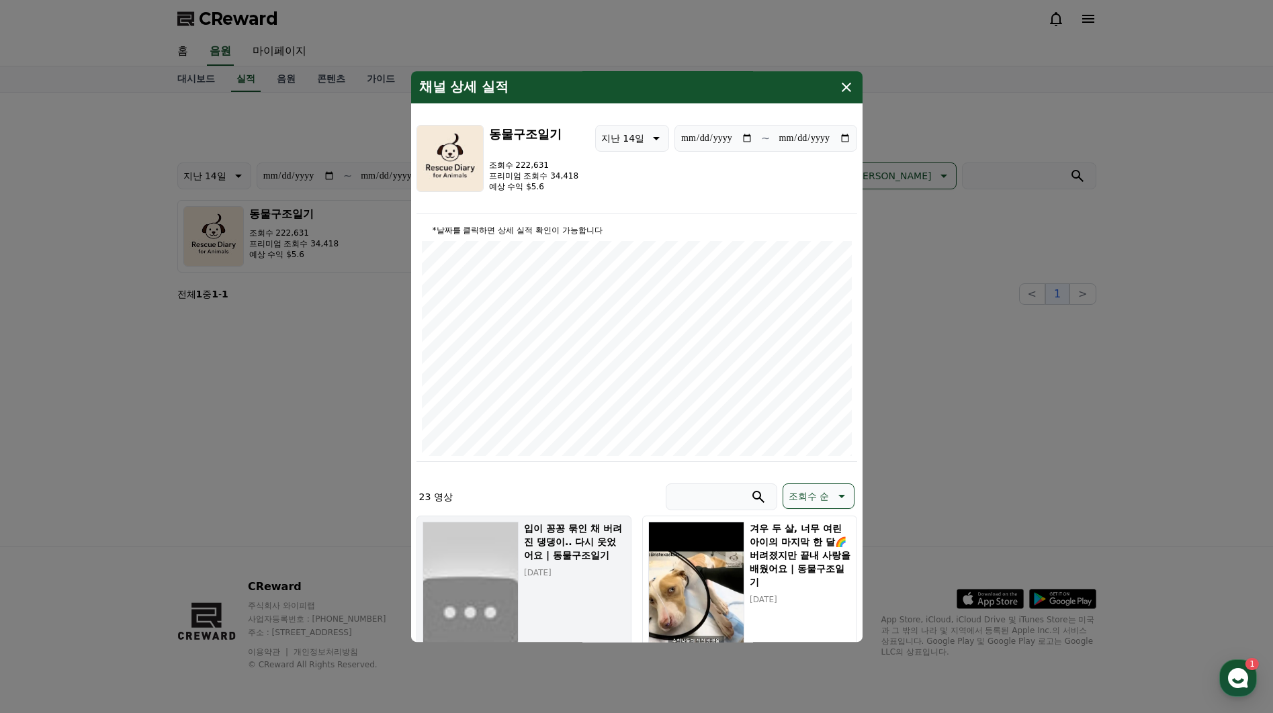
click at [572, 549] on h5 "입이 꽁꽁 묶인 채 버려진 댕댕이.. 다시 웃었어요 | 동물구조일기" at bounding box center [574, 542] width 101 height 40
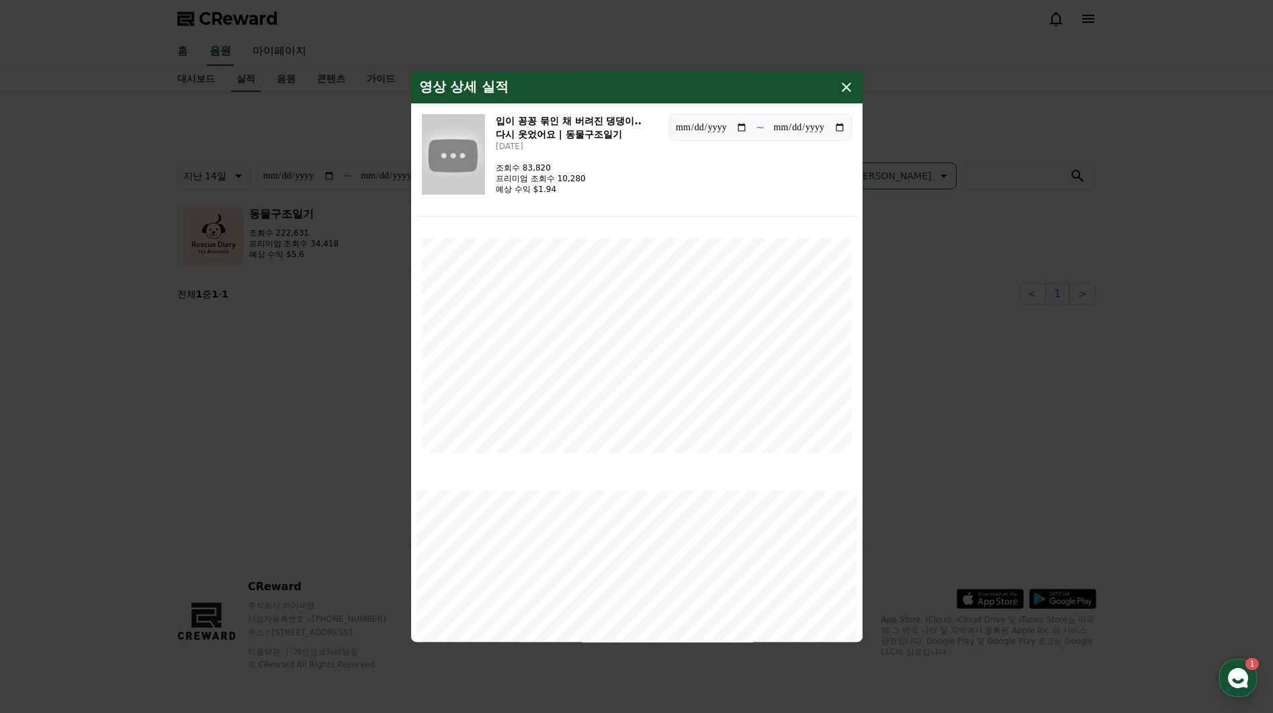
click at [841, 88] on icon "modal" at bounding box center [846, 87] width 16 height 16
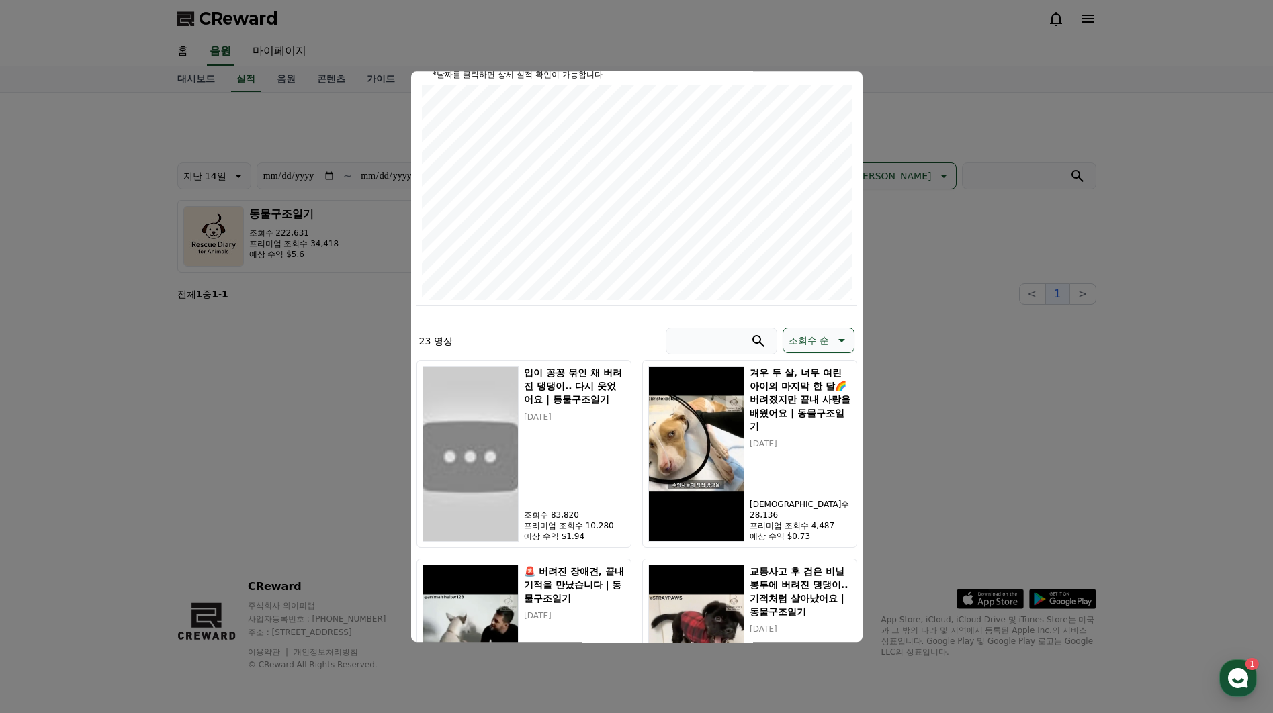
scroll to position [162, 0]
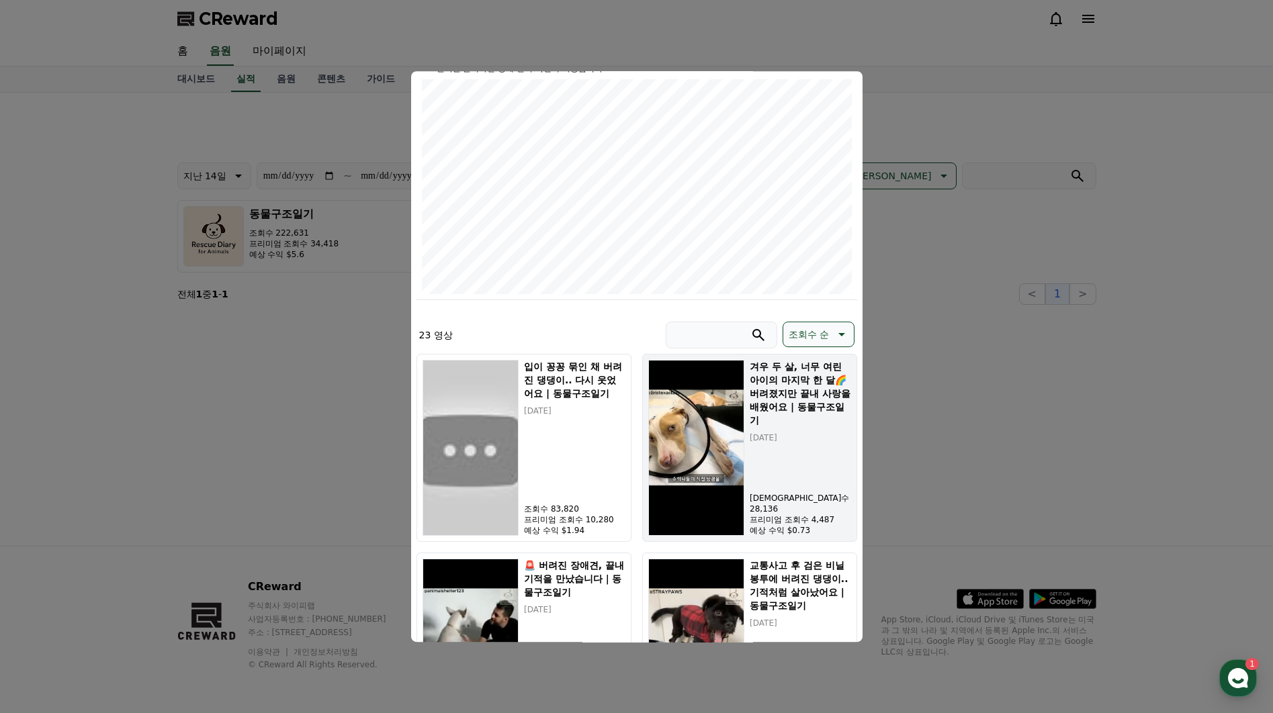
click at [793, 435] on div "겨우 두 살, 너무 여린 아이의 마지막 한 달🌈 버려졌지만 끝내 사랑을 배웠어요 | 동물구조일기 [DATE] 조회수 28,136 프리미엄 조회…" at bounding box center [800, 448] width 101 height 176
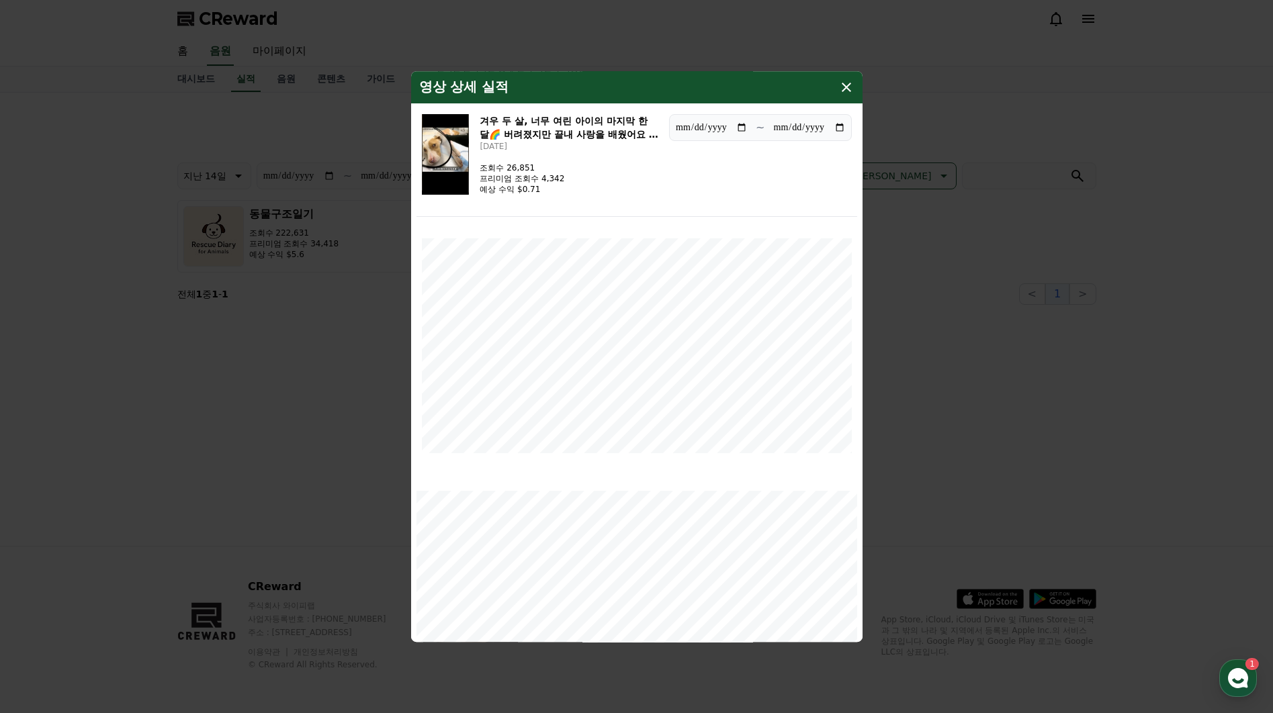
click at [852, 94] on icon "modal" at bounding box center [846, 87] width 16 height 16
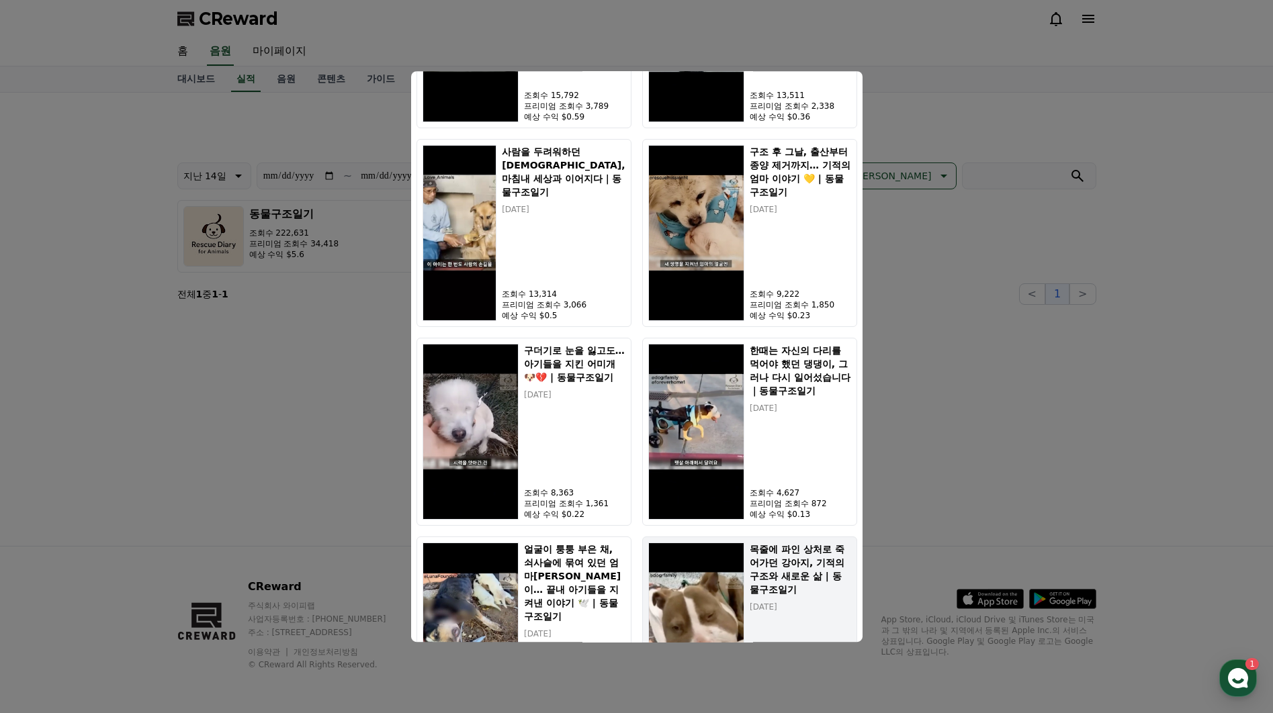
scroll to position [889, 0]
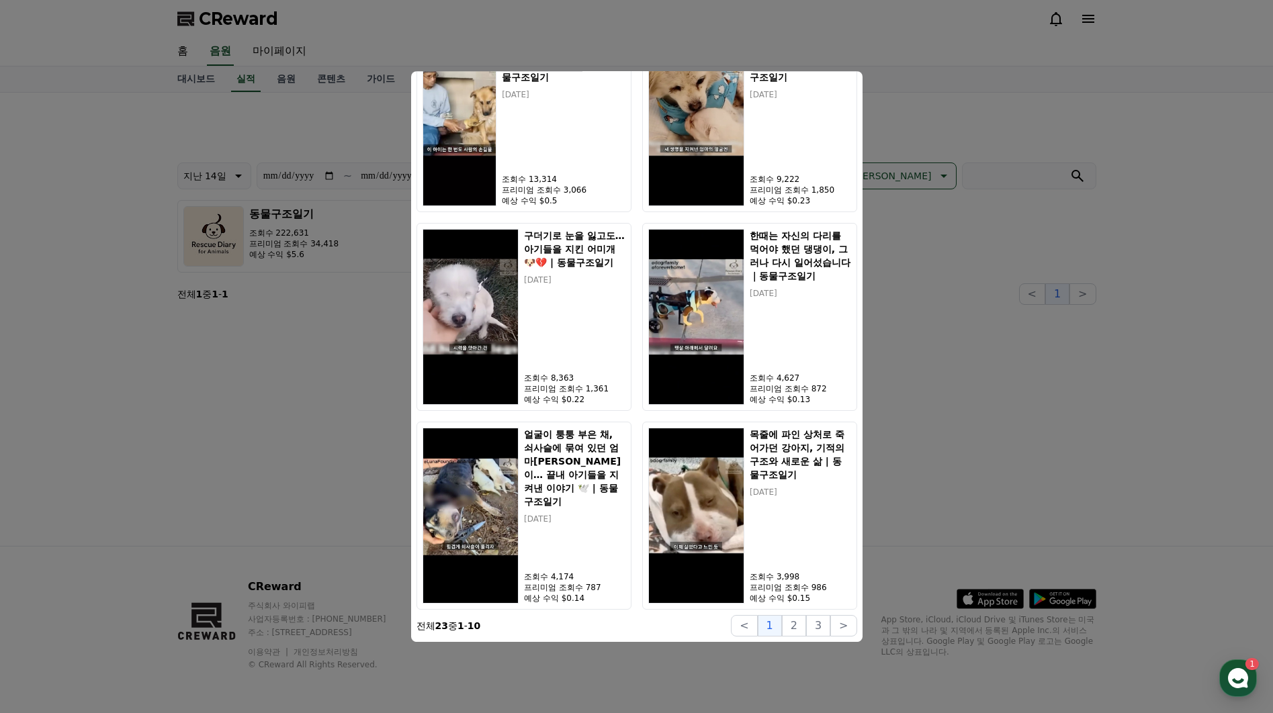
click at [964, 385] on button "close modal" at bounding box center [636, 356] width 1273 height 713
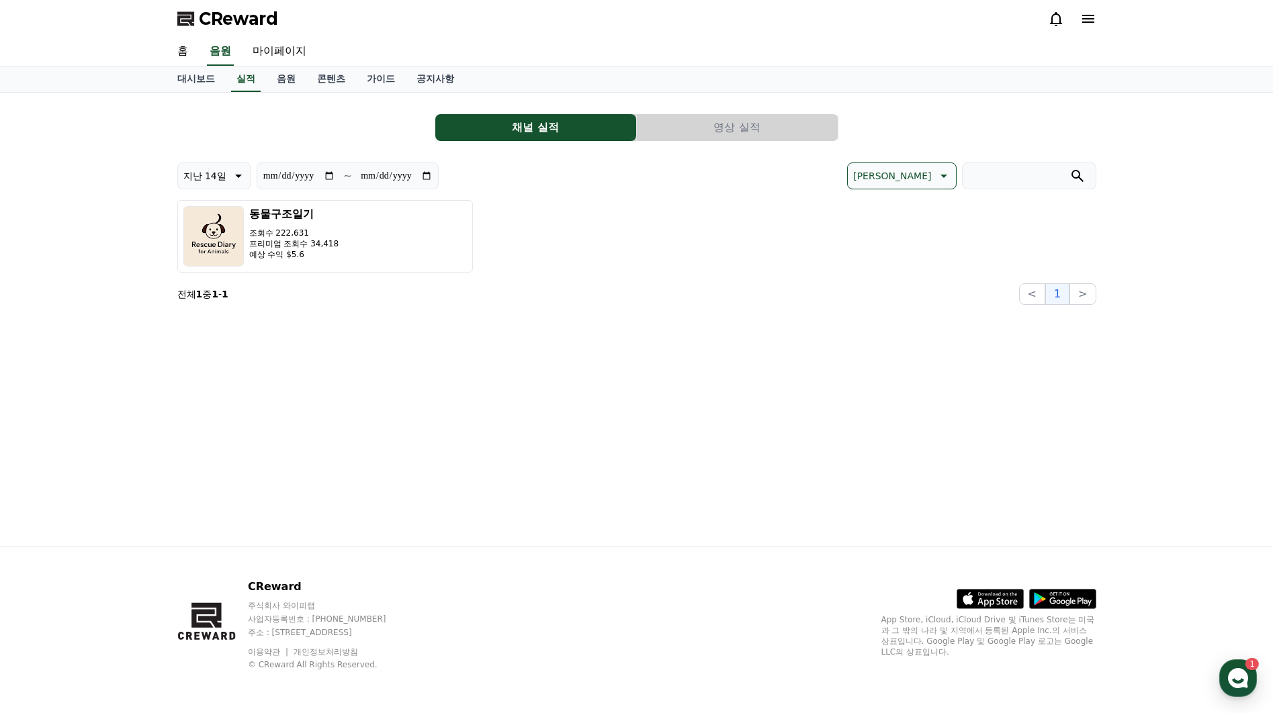
click at [727, 132] on button "영상 실적" at bounding box center [737, 127] width 201 height 27
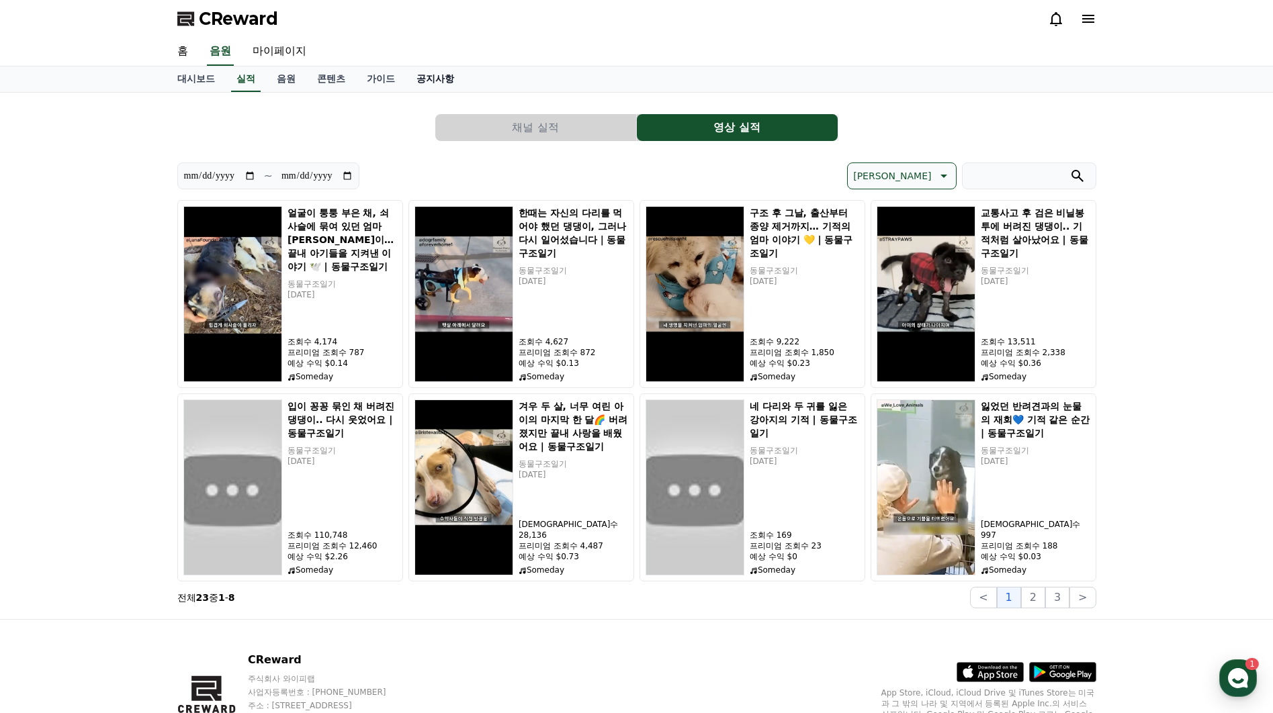
click at [427, 87] on link "공지사항" at bounding box center [435, 79] width 59 height 26
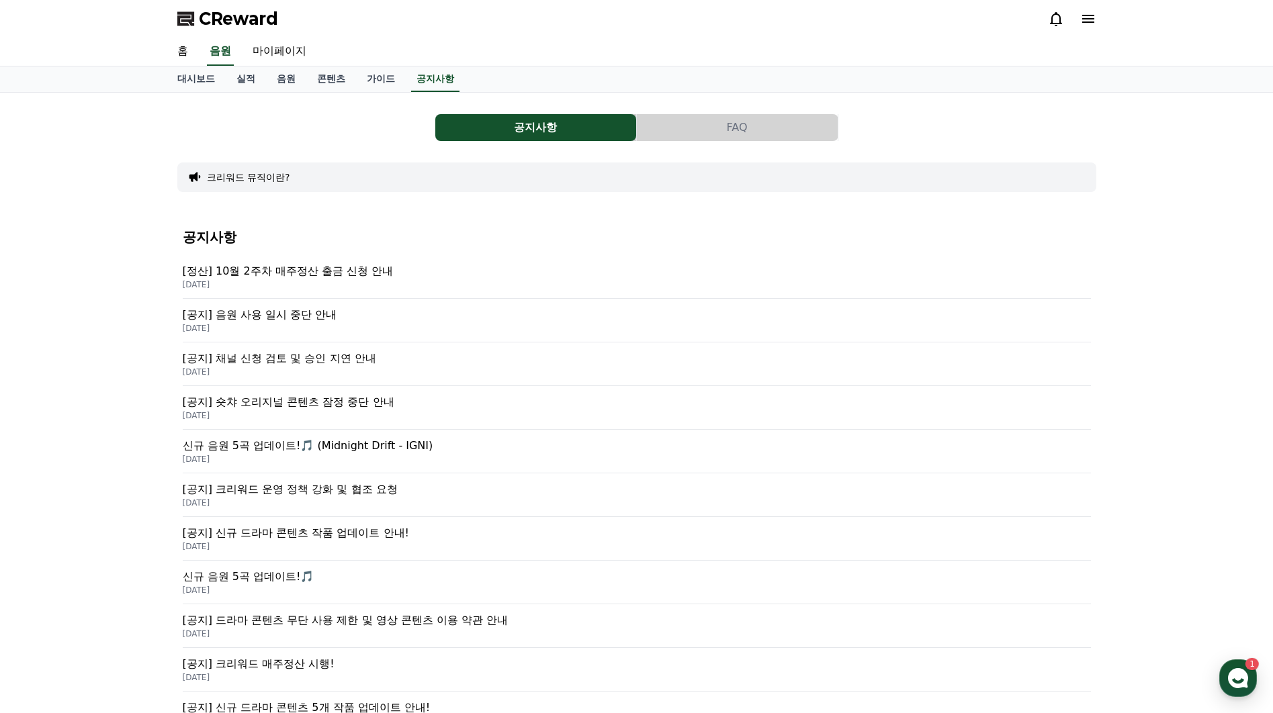
click at [297, 323] on p "[DATE]" at bounding box center [637, 328] width 908 height 11
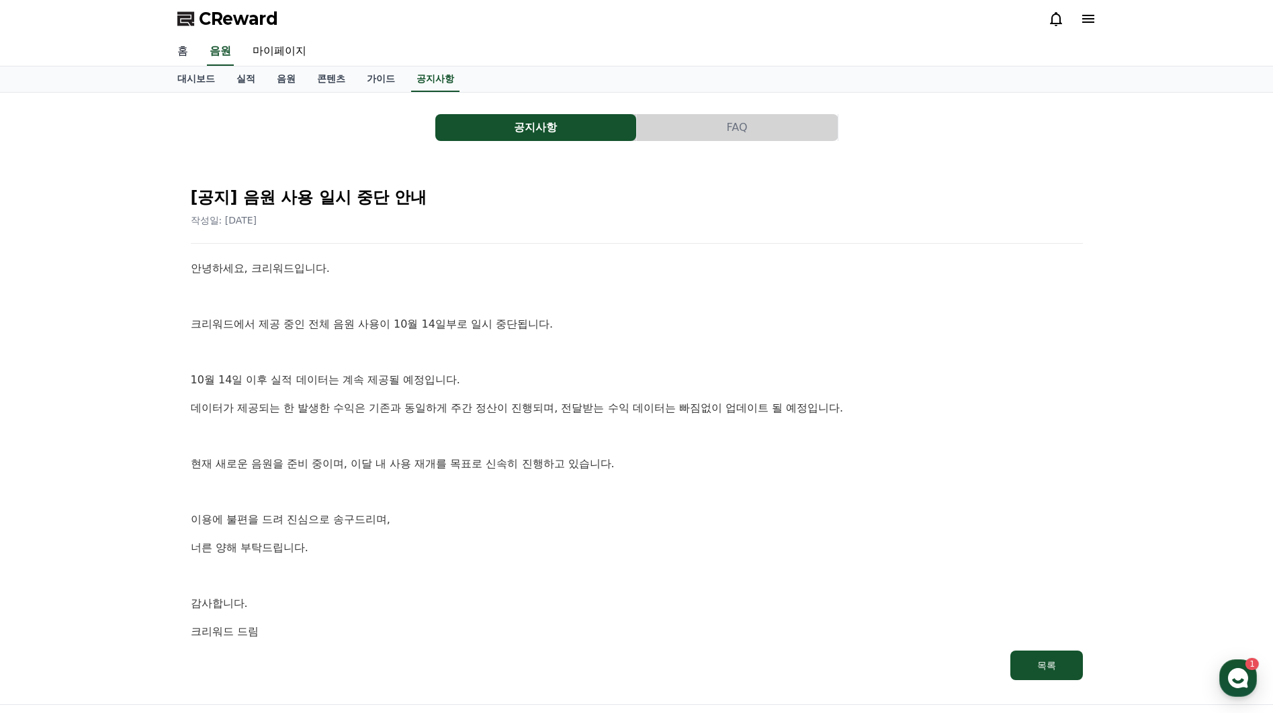
click at [178, 51] on link "홈" at bounding box center [183, 52] width 32 height 28
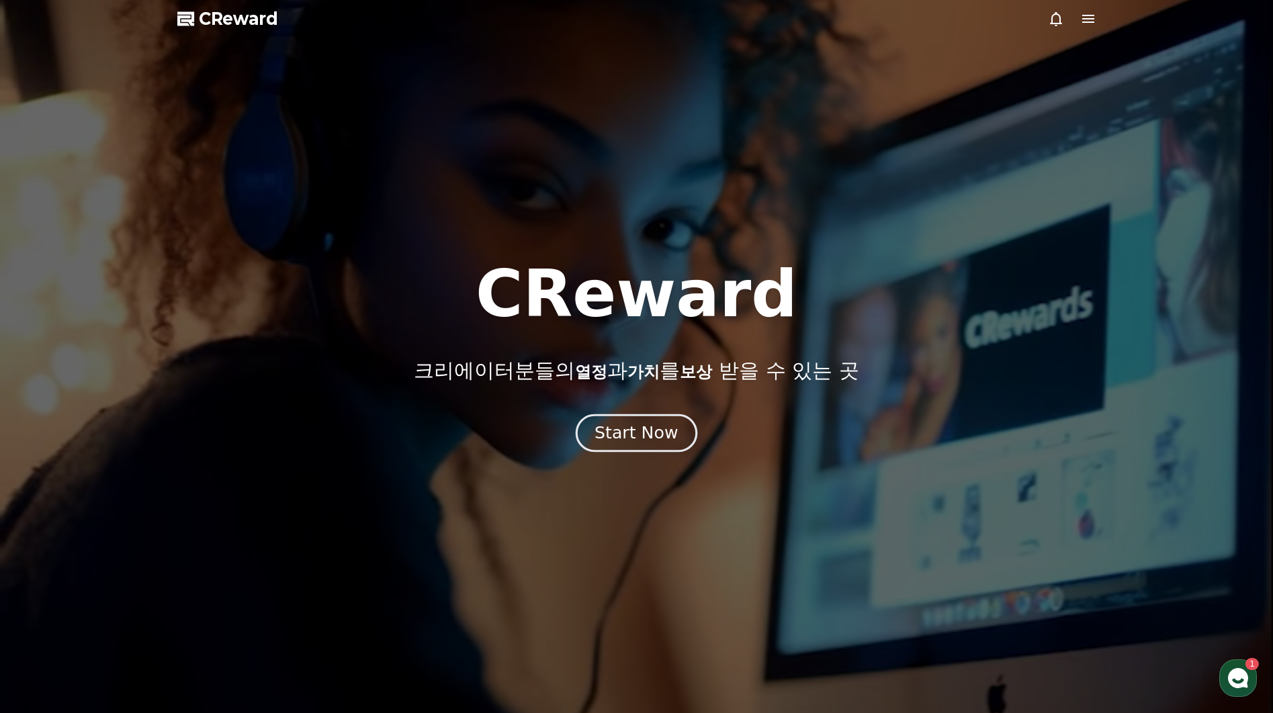
click at [658, 447] on button "Start Now" at bounding box center [637, 433] width 122 height 38
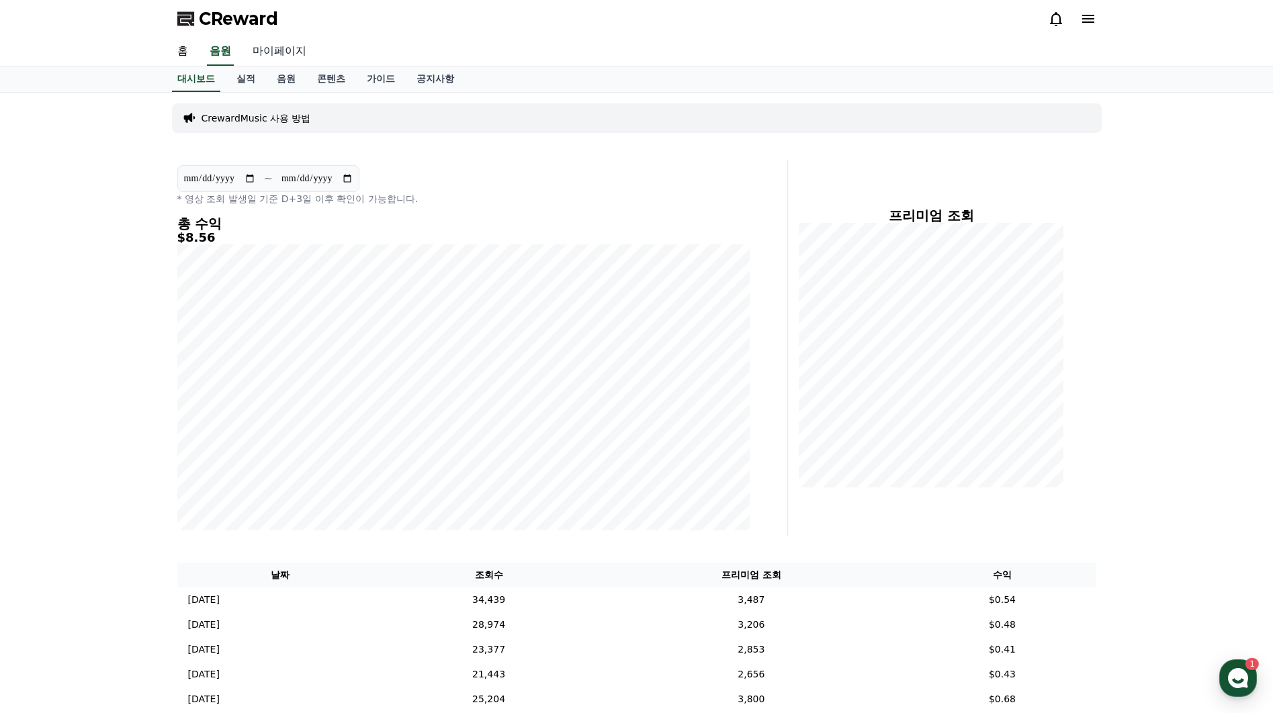
click at [281, 48] on link "마이페이지" at bounding box center [279, 52] width 75 height 28
select select "**********"
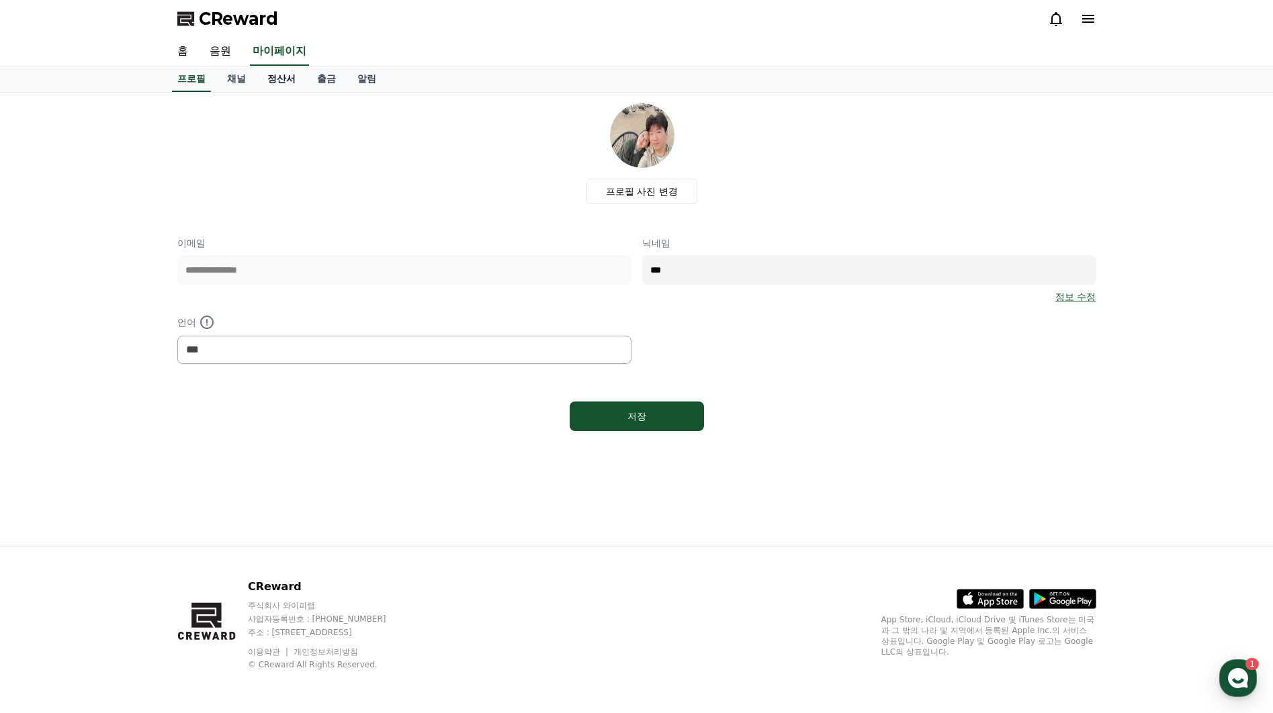
click at [284, 83] on link "정산서" at bounding box center [282, 79] width 50 height 26
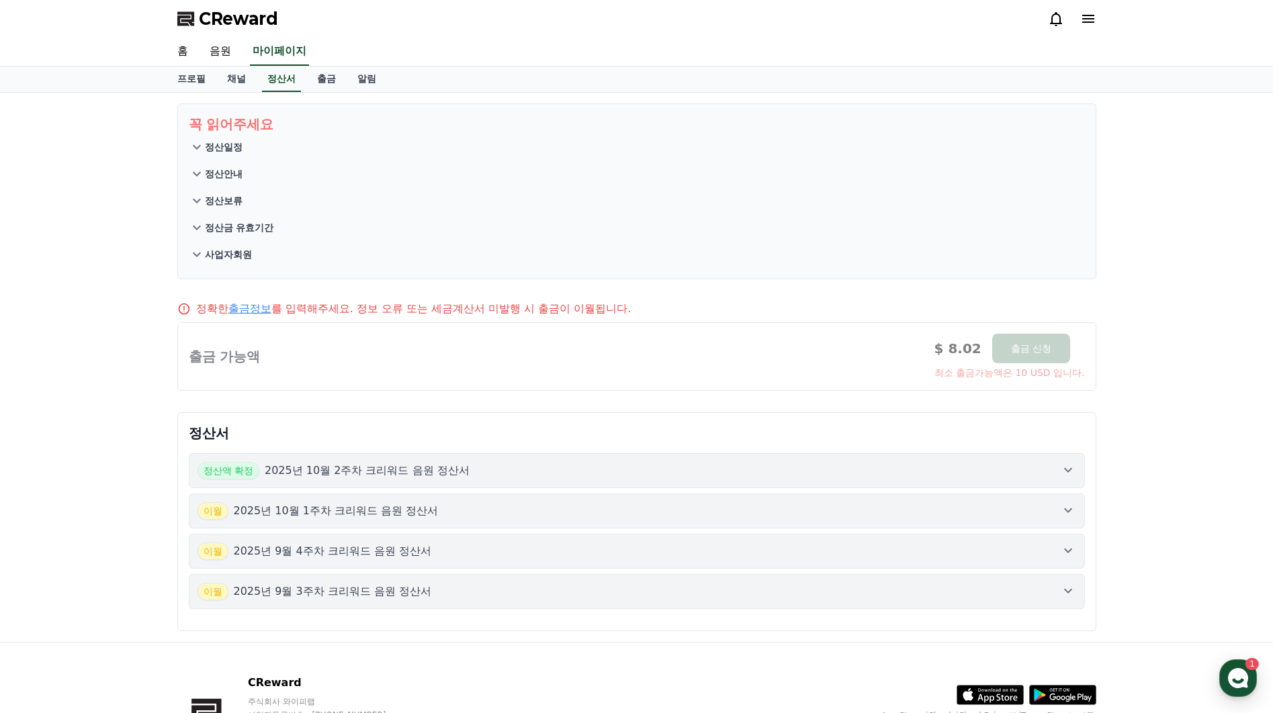
click at [224, 174] on p "정산안내" at bounding box center [224, 173] width 38 height 13
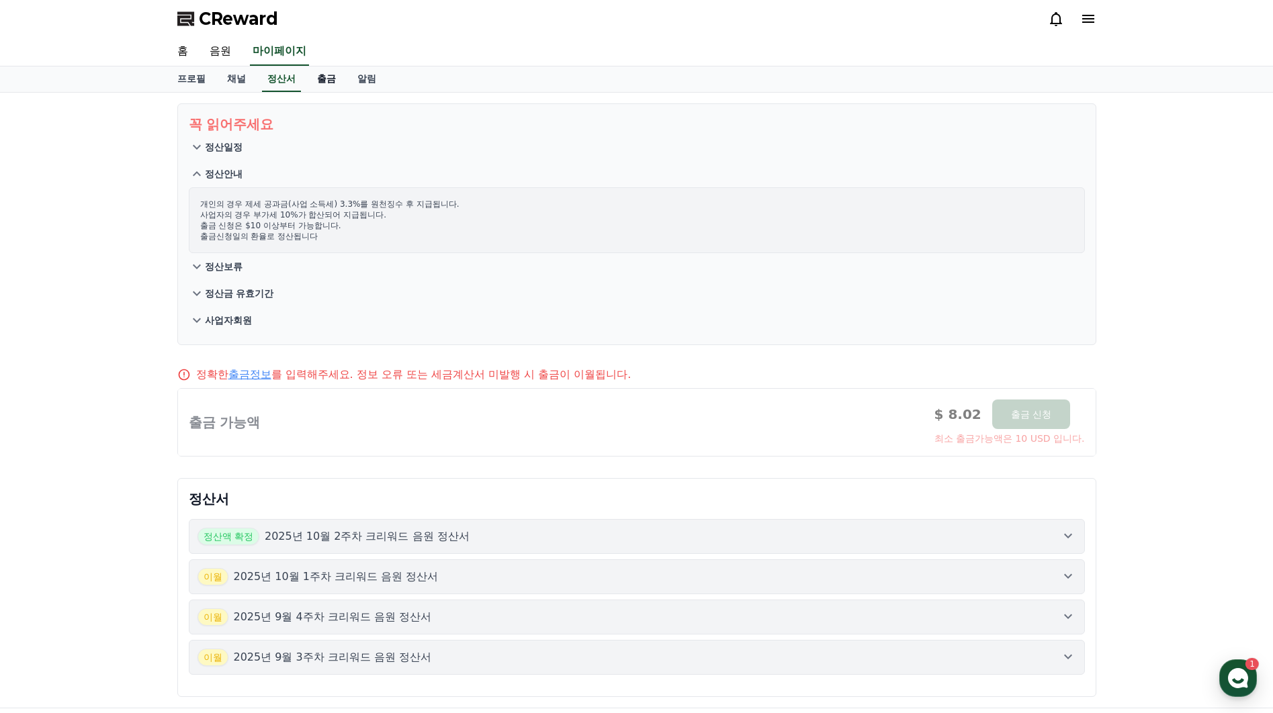
click at [313, 75] on link "출금" at bounding box center [326, 79] width 40 height 26
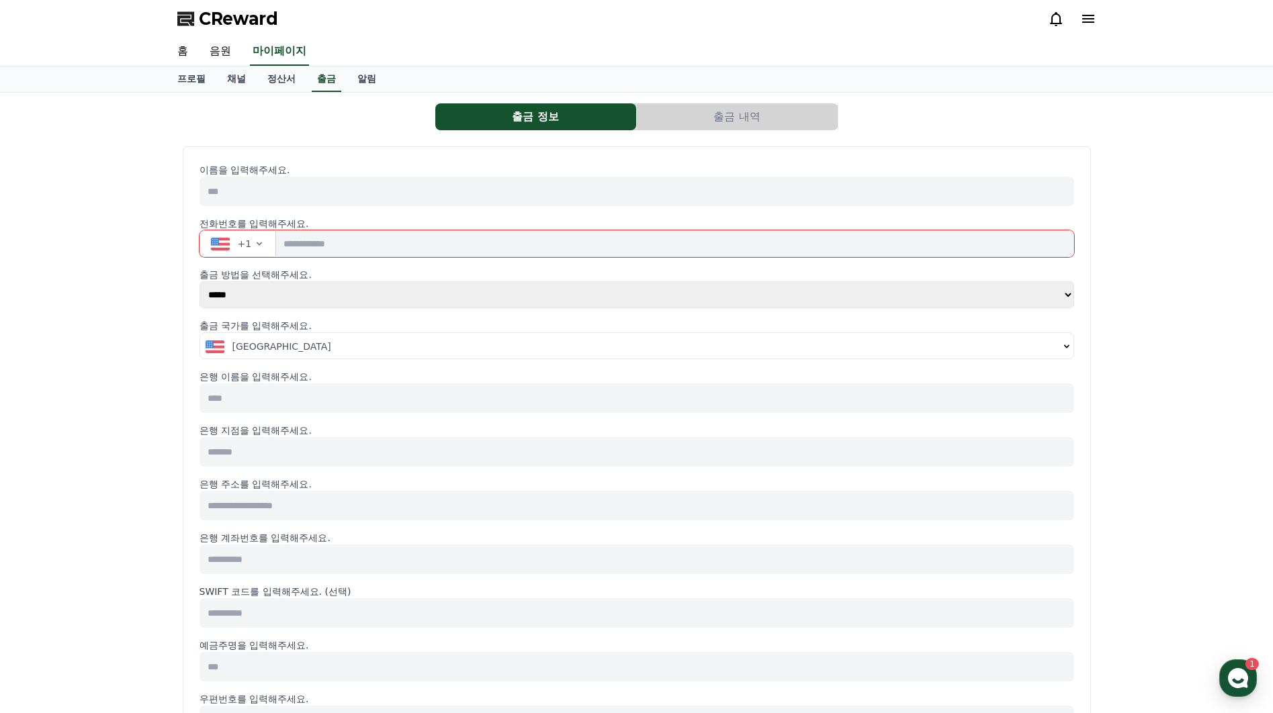
click at [255, 247] on icon "button" at bounding box center [259, 243] width 11 height 11
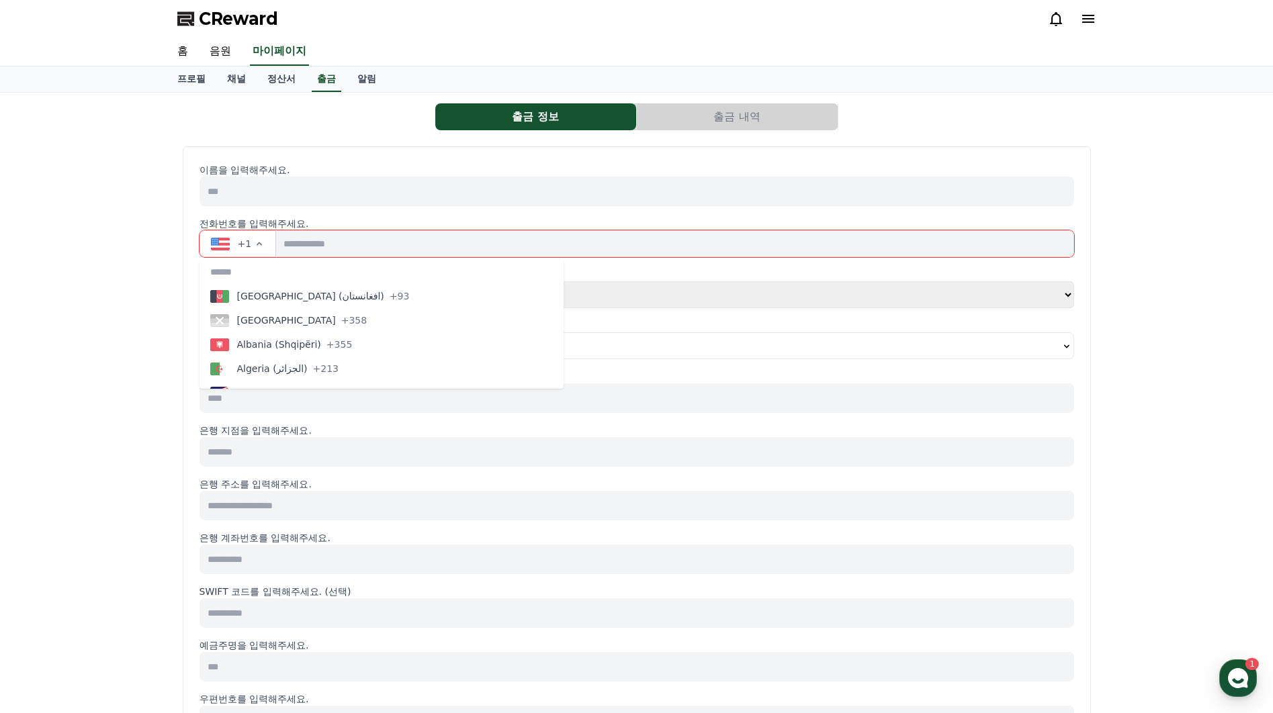
click at [214, 193] on input at bounding box center [636, 192] width 875 height 30
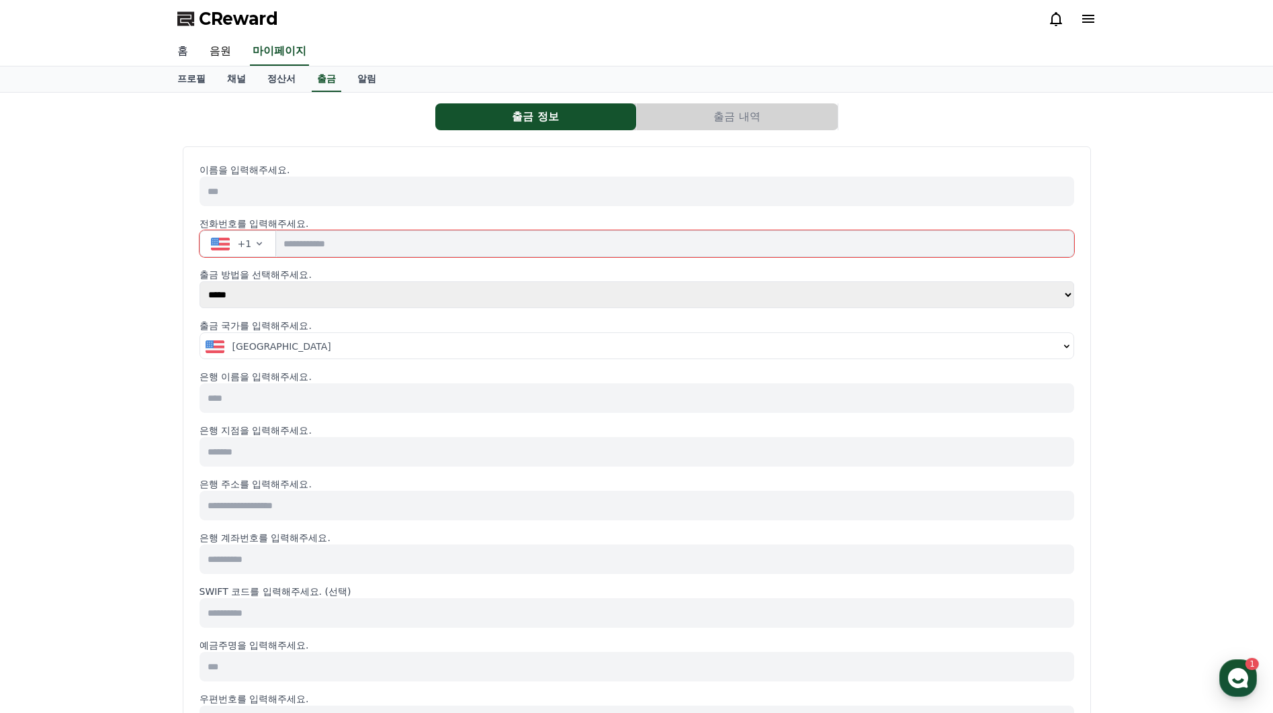
click at [180, 60] on link "홈" at bounding box center [183, 52] width 32 height 28
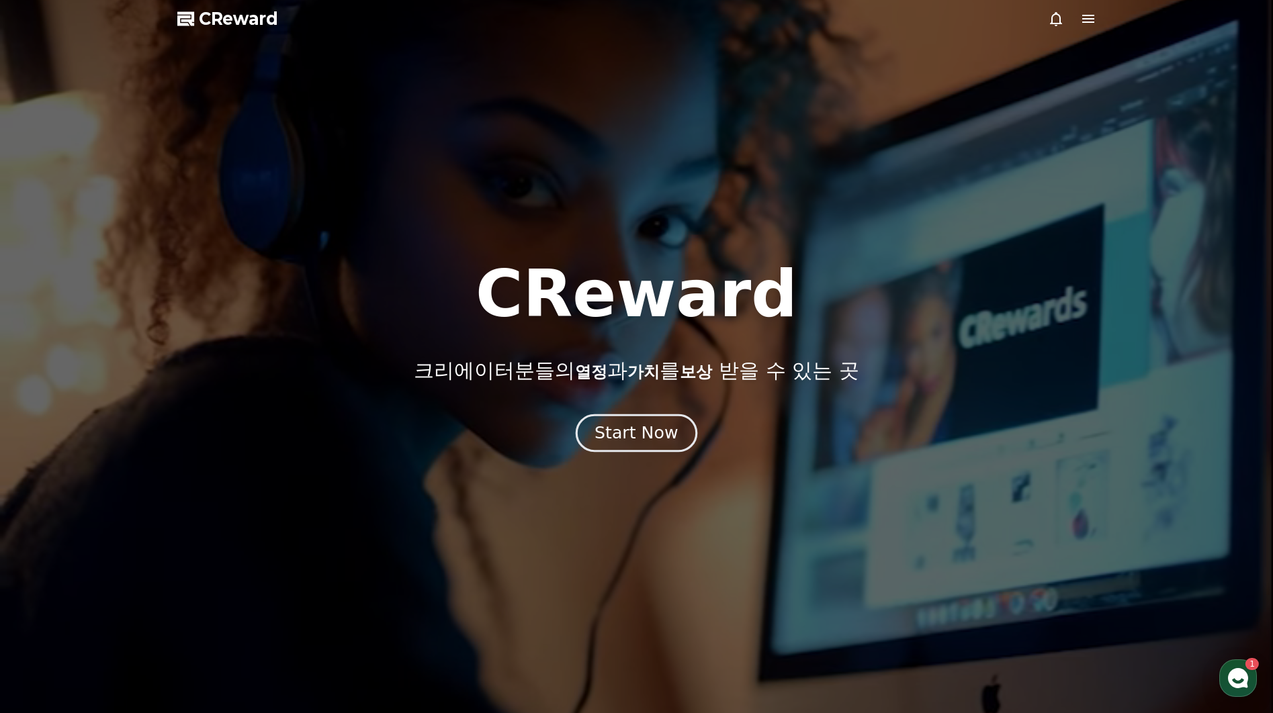
click at [617, 434] on div "Start Now" at bounding box center [635, 433] width 83 height 23
